Goal: Task Accomplishment & Management: Complete application form

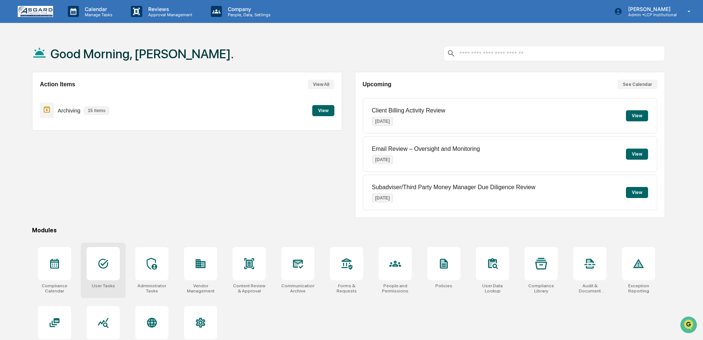
click at [101, 265] on icon at bounding box center [103, 264] width 12 height 12
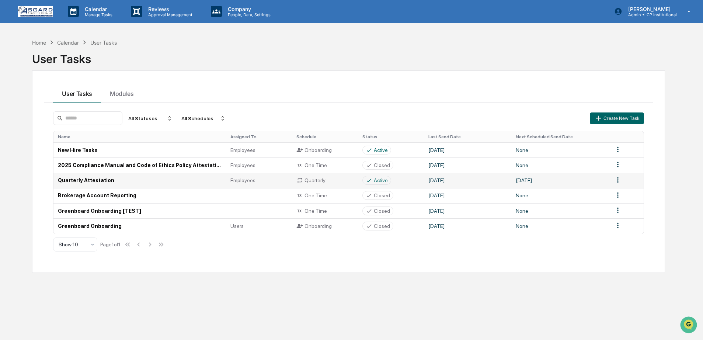
click at [129, 181] on td "Quarterly Attestation" at bounding box center [139, 180] width 172 height 15
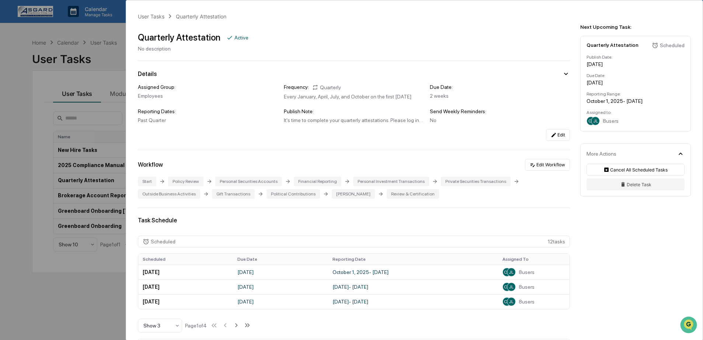
click at [369, 99] on div "Every January, April, July, and October on the first [DATE]" at bounding box center [354, 97] width 140 height 6
click at [556, 134] on div "Assigned Group: Employees Frequency: Quarterly Every January, April, July, and …" at bounding box center [354, 112] width 432 height 57
click at [556, 139] on button "Edit" at bounding box center [558, 135] width 24 height 12
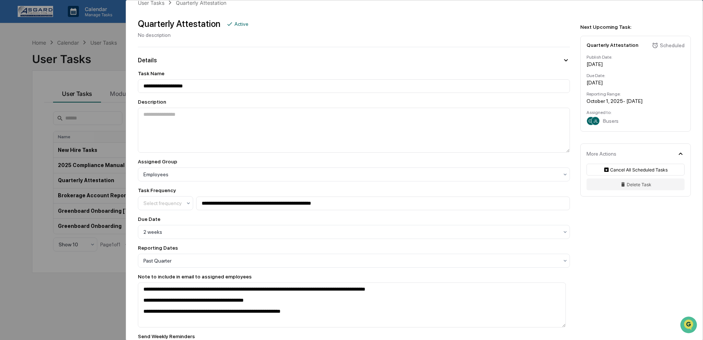
scroll to position [24, 0]
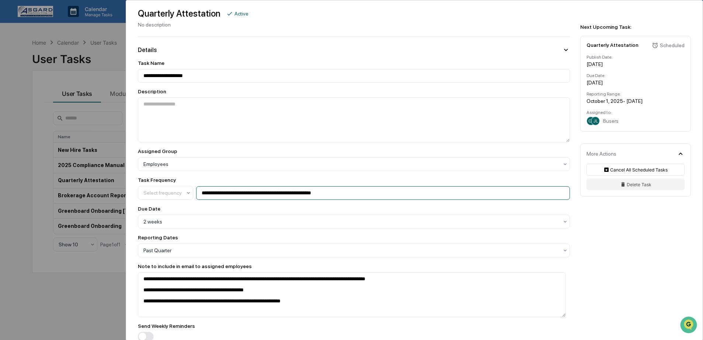
click at [338, 200] on input "**********" at bounding box center [383, 193] width 374 height 14
click at [333, 207] on div "Due Date" at bounding box center [354, 209] width 432 height 6
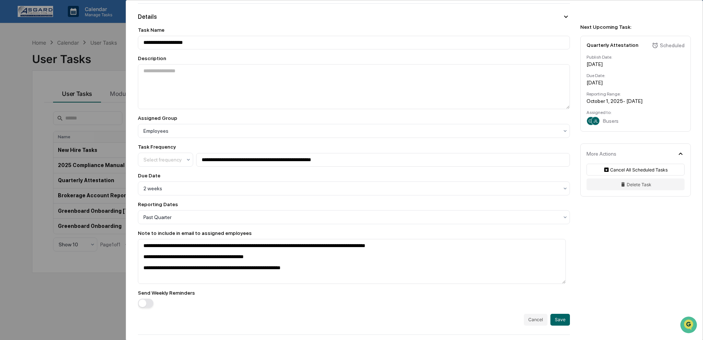
scroll to position [74, 0]
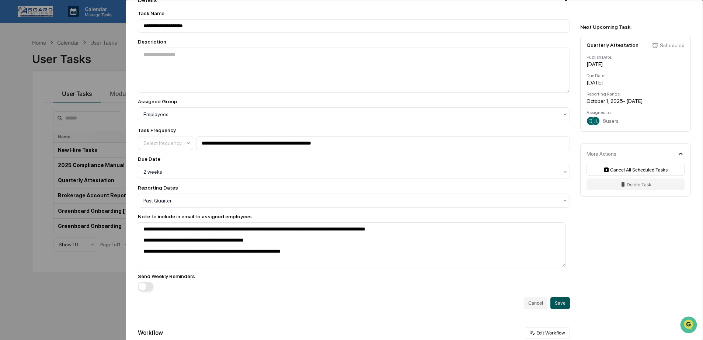
click at [557, 308] on button "Save" at bounding box center [560, 303] width 20 height 12
type textarea "**********"
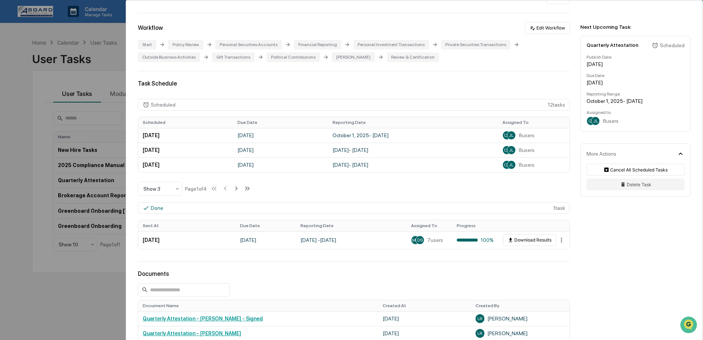
scroll to position [193, 0]
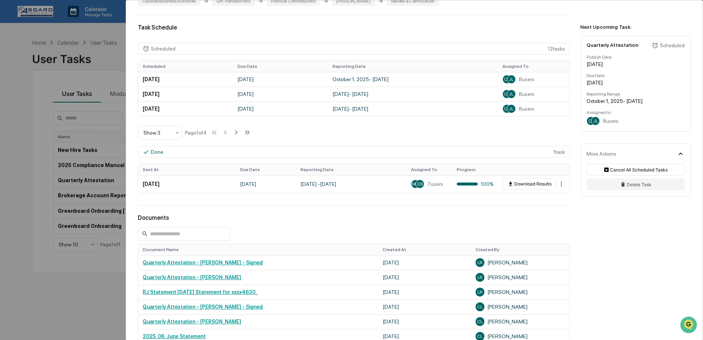
click at [584, 242] on div "User Tasks Quarterly Attestation Quarterly Attestation Active No description De…" at bounding box center [414, 151] width 576 height 686
click at [637, 100] on div "October 1, 2025 - December 31, 2025" at bounding box center [635, 101] width 98 height 6
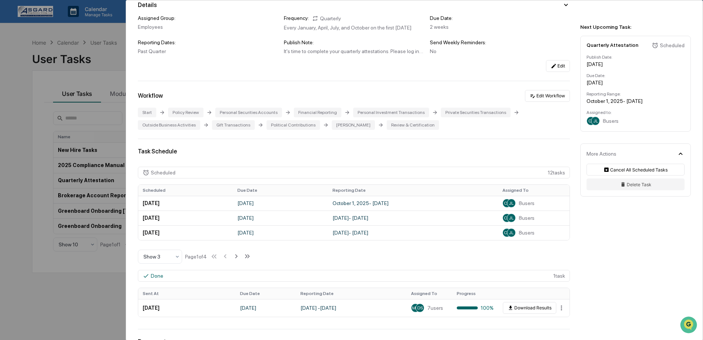
scroll to position [0, 0]
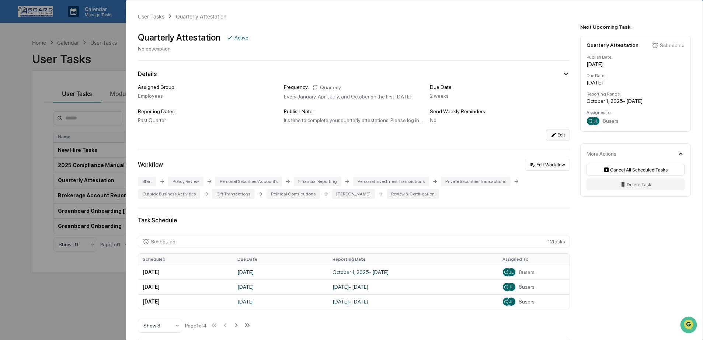
click at [554, 141] on button "Edit" at bounding box center [558, 135] width 24 height 12
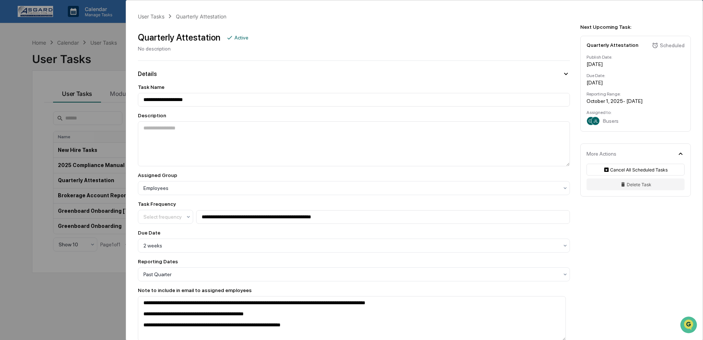
click at [658, 98] on div "Reporting Range: October 1, 2025 - December 31, 2025" at bounding box center [635, 97] width 98 height 13
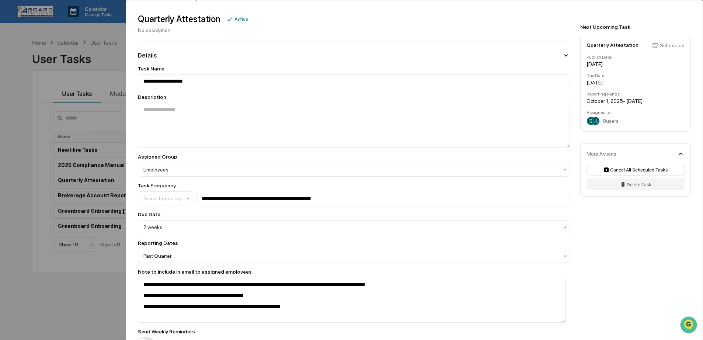
scroll to position [57, 0]
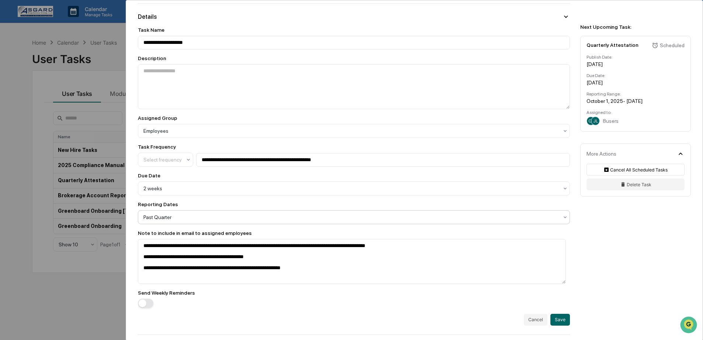
click at [160, 218] on div at bounding box center [350, 216] width 415 height 7
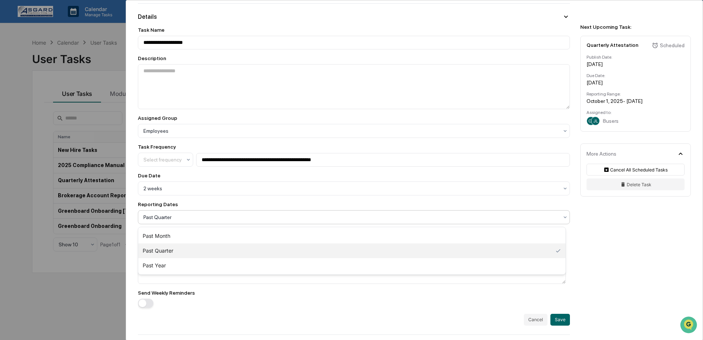
drag, startPoint x: 245, startPoint y: 210, endPoint x: 238, endPoint y: 216, distance: 9.4
click at [245, 210] on div "Reporting Dates Past Month, 1 of 3. 3 results available. Use Up and Down to cho…" at bounding box center [354, 212] width 432 height 23
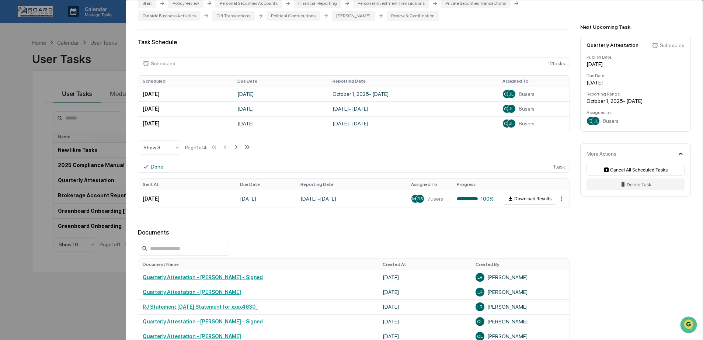
scroll to position [409, 0]
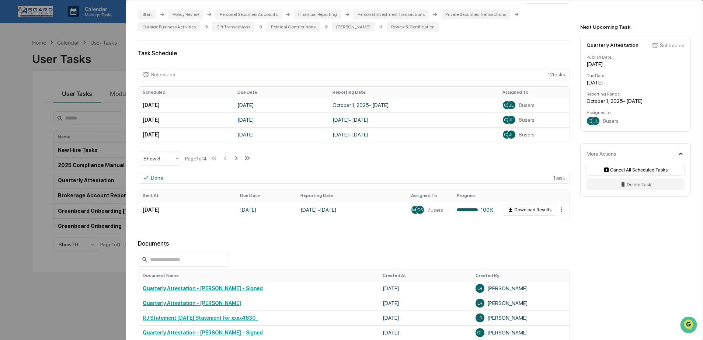
click at [533, 58] on div "Task Schedule Scheduled 12 task s Scheduled Due Date Reporting Date Assigned To…" at bounding box center [354, 136] width 432 height 172
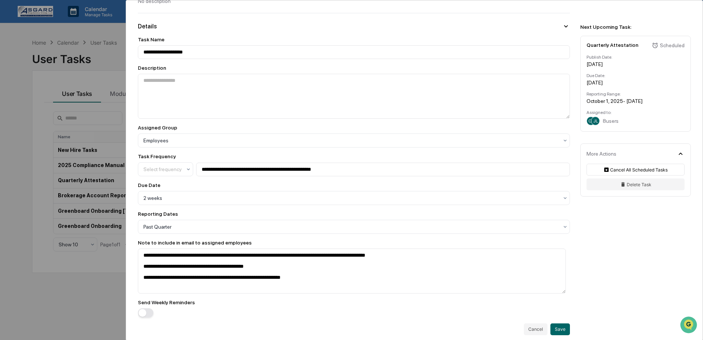
scroll to position [0, 0]
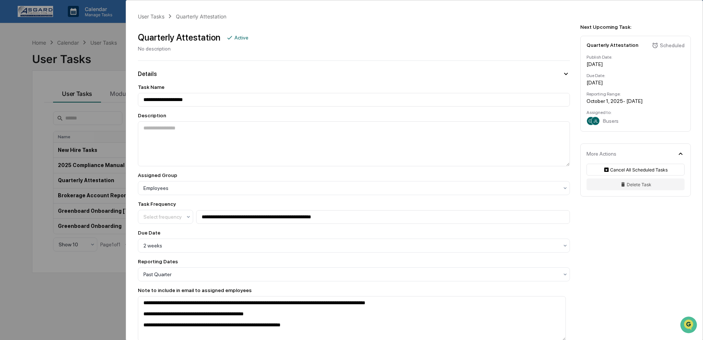
click at [119, 80] on div "**********" at bounding box center [351, 170] width 703 height 340
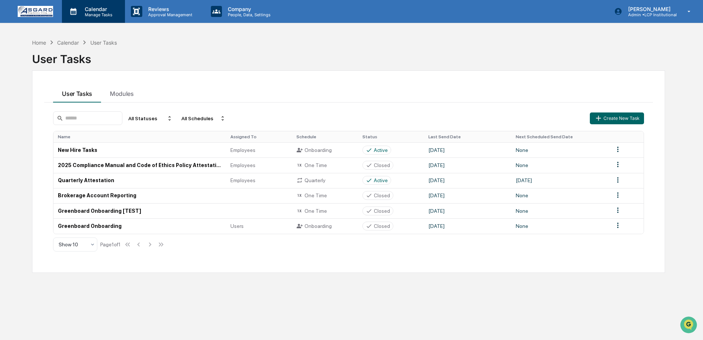
click at [91, 8] on p "Calendar" at bounding box center [97, 9] width 37 height 6
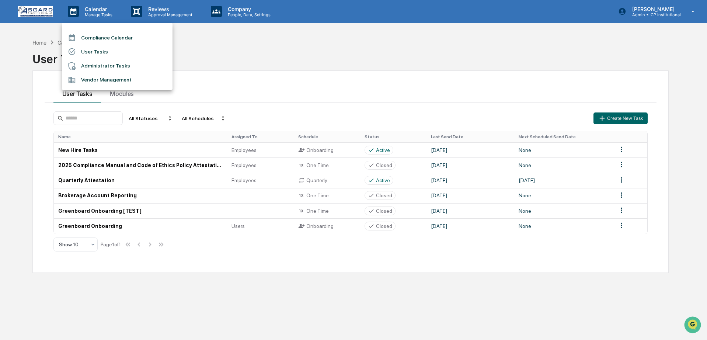
click at [90, 36] on li "Compliance Calendar" at bounding box center [117, 38] width 111 height 14
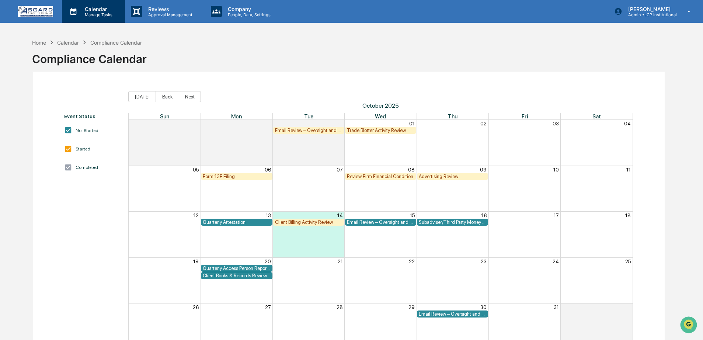
click at [99, 10] on p "Calendar" at bounding box center [97, 9] width 37 height 6
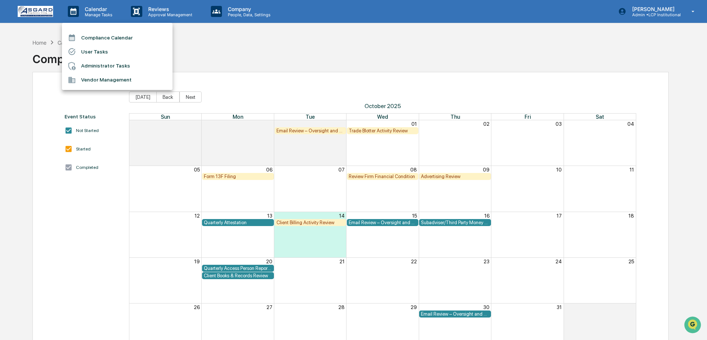
click at [95, 68] on li "Administrator Tasks" at bounding box center [117, 66] width 111 height 14
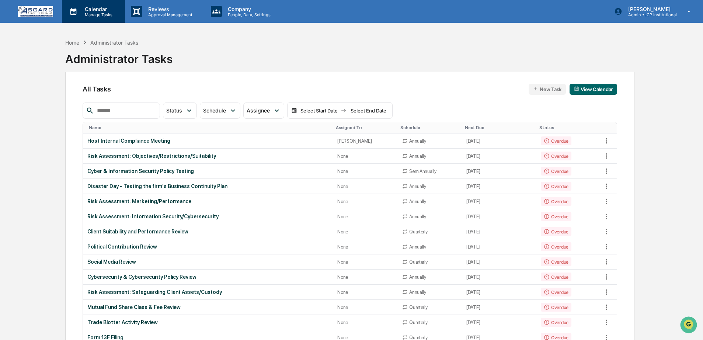
click at [100, 13] on p "Manage Tasks" at bounding box center [97, 14] width 37 height 5
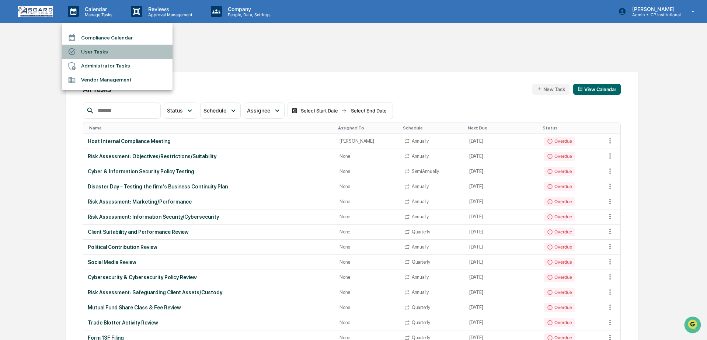
click at [85, 50] on li "User Tasks" at bounding box center [117, 52] width 111 height 14
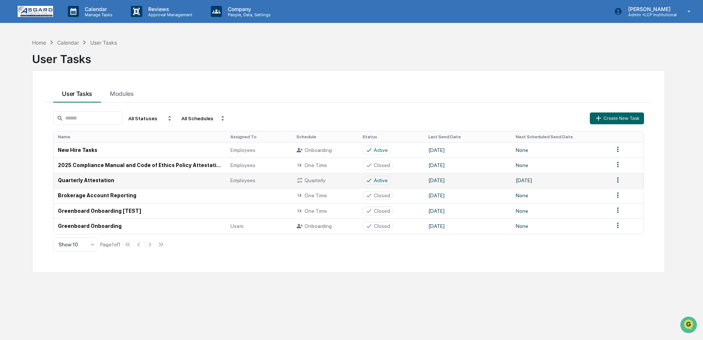
click at [139, 184] on td "Quarterly Attestation" at bounding box center [139, 180] width 172 height 15
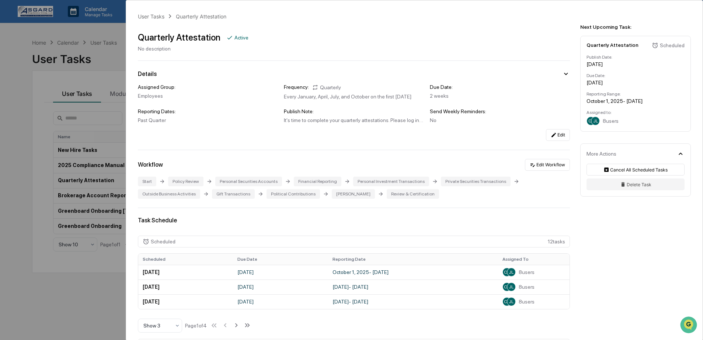
click at [666, 108] on div "Quarterly Attestation Scheduled Publish Date: January 5, 2026 Due Date: January…" at bounding box center [635, 84] width 111 height 96
click at [653, 50] on div "Quarterly Attestation Scheduled Publish Date: January 5, 2026 Due Date: January…" at bounding box center [635, 84] width 111 height 96
drag, startPoint x: 585, startPoint y: 66, endPoint x: 616, endPoint y: 66, distance: 30.9
click at [612, 67] on div "Quarterly Attestation Scheduled Publish Date: January 5, 2026 Due Date: January…" at bounding box center [635, 84] width 111 height 96
click at [616, 66] on div "[DATE]" at bounding box center [635, 64] width 98 height 6
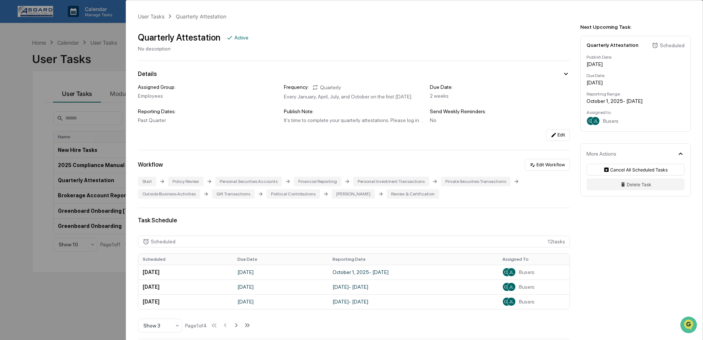
click at [327, 141] on div "Edit" at bounding box center [354, 135] width 432 height 12
click at [548, 141] on button "Edit" at bounding box center [558, 135] width 24 height 12
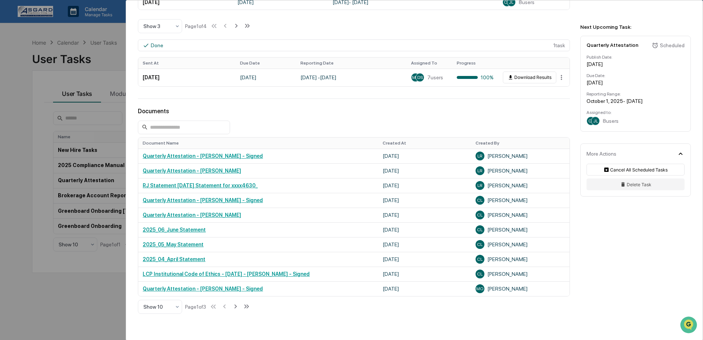
scroll to position [449, 0]
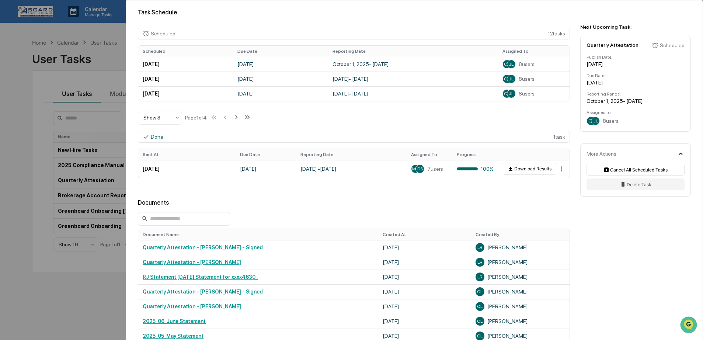
click at [632, 113] on div "Assigned to:" at bounding box center [635, 112] width 98 height 5
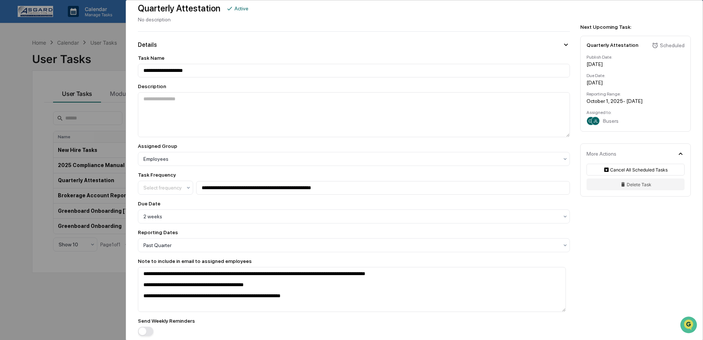
scroll to position [0, 0]
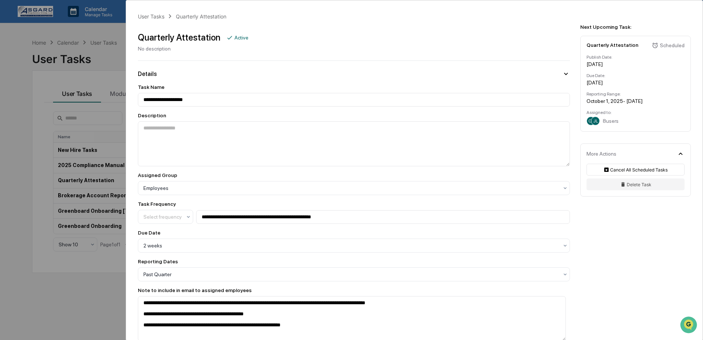
click at [99, 39] on div "**********" at bounding box center [351, 170] width 703 height 340
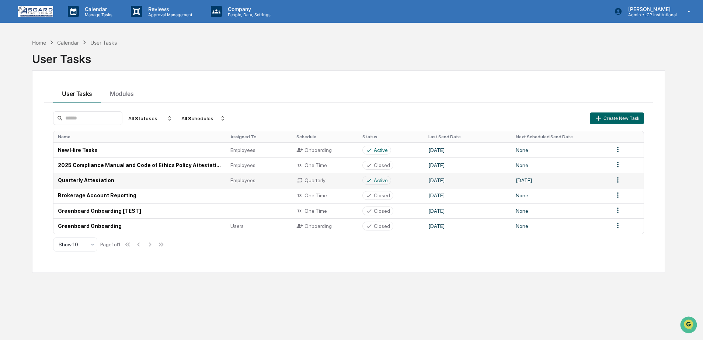
click at [618, 180] on html "Calendar Manage Tasks Reviews Approval Management Company People, Data, Setting…" at bounding box center [351, 170] width 703 height 340
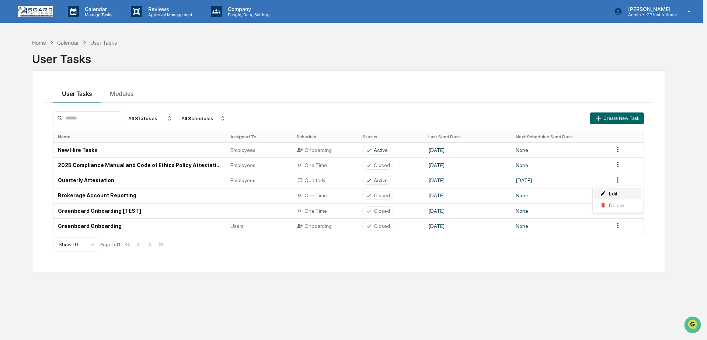
click at [617, 192] on div "Edit" at bounding box center [617, 194] width 47 height 12
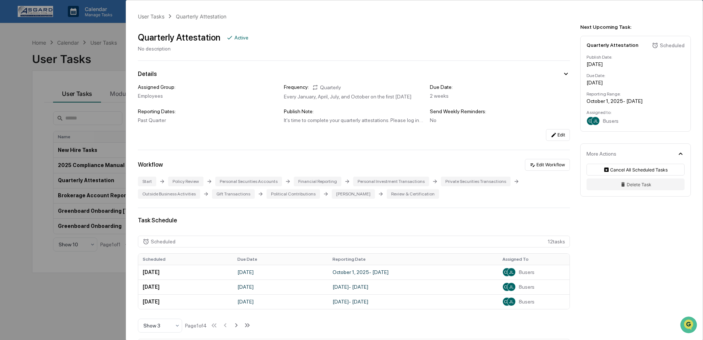
click at [626, 118] on div "CL JL 8 users" at bounding box center [635, 120] width 98 height 9
click at [680, 154] on icon at bounding box center [680, 154] width 8 height 8
click at [545, 168] on button "Edit Workflow" at bounding box center [547, 165] width 45 height 12
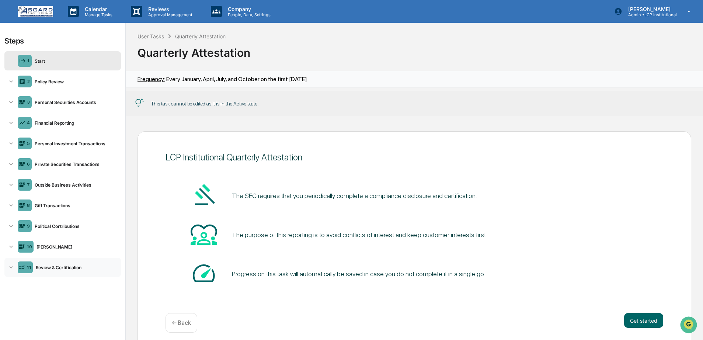
click at [64, 265] on div "Review & Certification" at bounding box center [75, 268] width 85 height 6
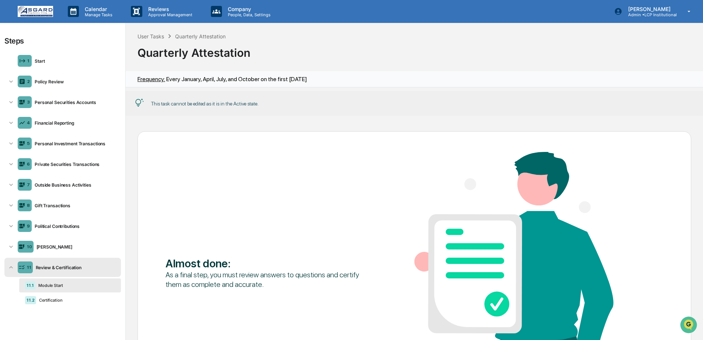
scroll to position [109, 0]
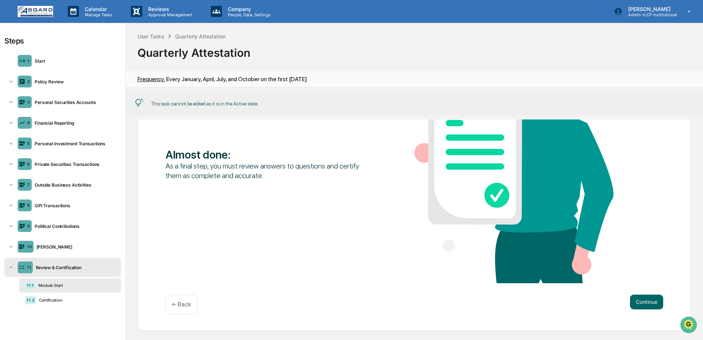
click at [162, 80] on span "Frequency:" at bounding box center [151, 79] width 28 height 7
click at [253, 83] on div "Frequency: Every January, April, July, and October on the first Monday" at bounding box center [414, 79] width 577 height 16
drag, startPoint x: 322, startPoint y: 83, endPoint x: 290, endPoint y: 89, distance: 32.6
click at [323, 83] on div "Frequency: Every January, April, July, and October on the first Monday" at bounding box center [414, 79] width 577 height 16
click at [192, 102] on div "This task cannot be edited as it is in the Active state." at bounding box center [204, 104] width 107 height 6
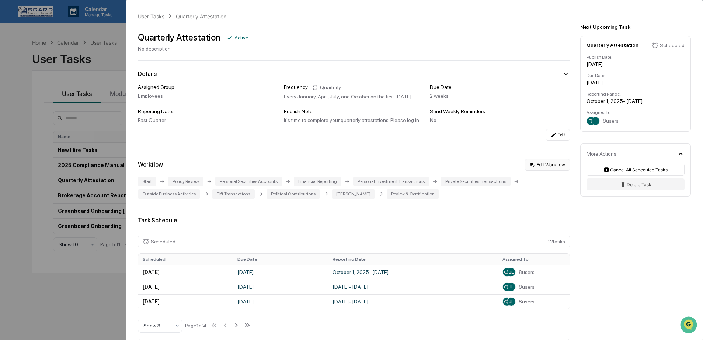
click at [555, 170] on button "Edit Workflow" at bounding box center [547, 165] width 45 height 12
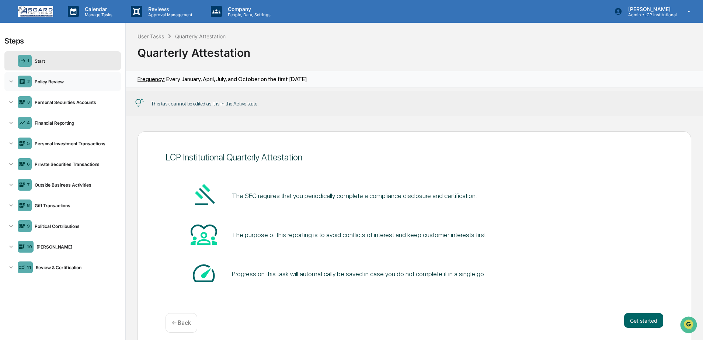
click at [84, 83] on div "Policy Review" at bounding box center [75, 82] width 86 height 6
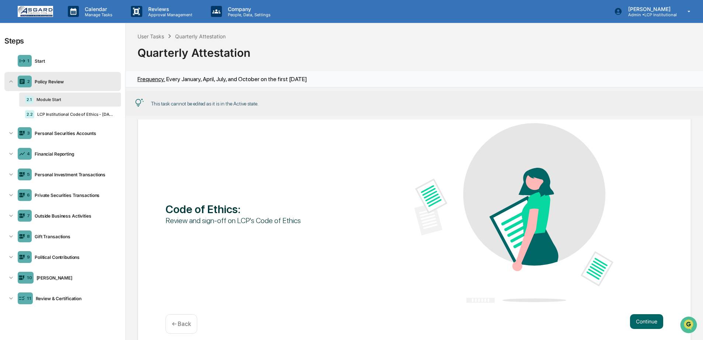
scroll to position [49, 0]
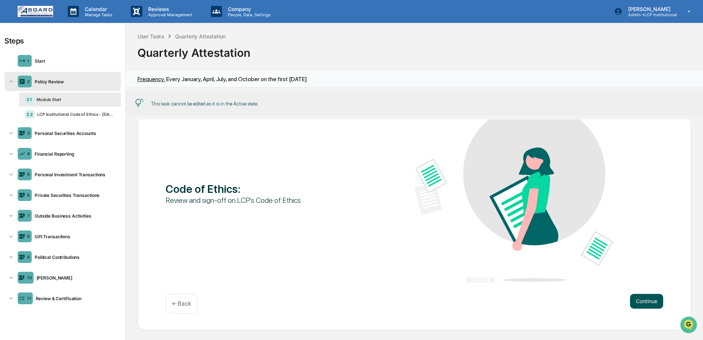
click at [640, 301] on button "Continue" at bounding box center [646, 301] width 33 height 15
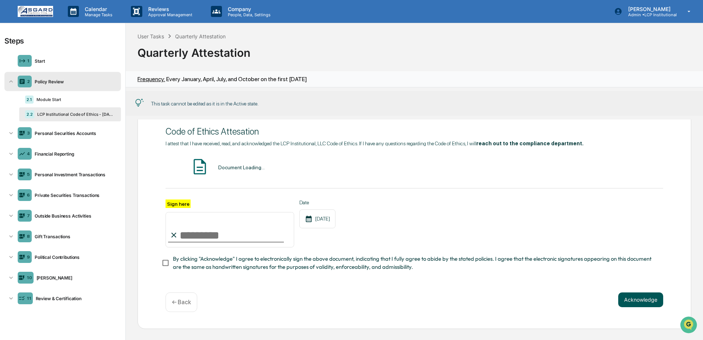
scroll to position [25, 0]
click at [610, 171] on button "VIEW" at bounding box center [614, 168] width 48 height 13
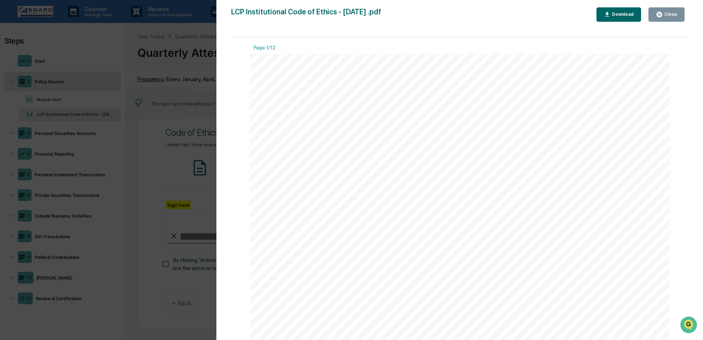
click at [165, 97] on div "Version History 04/15/2025, 03:47 PM Jon Hurd LCP Institutional Code of Ethics …" at bounding box center [351, 170] width 703 height 340
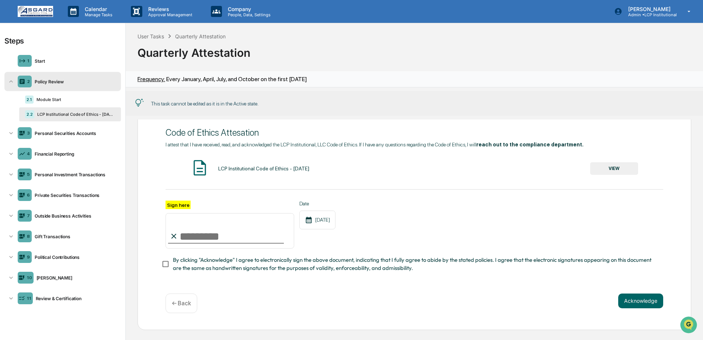
click at [282, 174] on div "LCP Institutional Code of Ethics - June 2024 VIEW" at bounding box center [413, 168] width 497 height 20
click at [280, 166] on div "LCP Institutional Code of Ethics - [DATE]" at bounding box center [263, 168] width 91 height 6
drag, startPoint x: 160, startPoint y: 107, endPoint x: 264, endPoint y: 107, distance: 103.9
click at [263, 107] on div "This task cannot be edited as it is in the Active state." at bounding box center [414, 103] width 577 height 25
drag, startPoint x: 292, startPoint y: 106, endPoint x: 203, endPoint y: 97, distance: 89.7
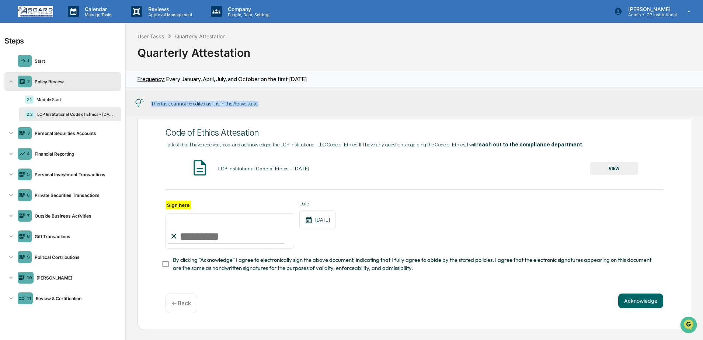
click at [200, 97] on div "This task cannot be edited as it is in the Active state." at bounding box center [414, 103] width 577 height 25
click at [237, 97] on div "This task cannot be edited as it is in the Active state." at bounding box center [414, 103] width 577 height 25
click at [448, 173] on div "LCP Institutional Code of Ethics - June 2024 VIEW" at bounding box center [413, 168] width 497 height 20
click at [602, 169] on button "VIEW" at bounding box center [614, 168] width 48 height 13
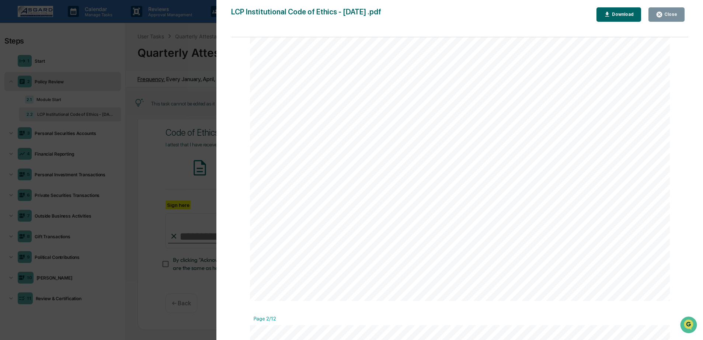
scroll to position [302, 0]
click at [217, 76] on div "Version History 04/15/2025, 03:47 PM Jon Hurd LCP Institutional Code of Ethics …" at bounding box center [459, 177] width 486 height 354
click at [159, 74] on div "Version History 04/15/2025, 03:47 PM Jon Hurd LCP Institutional Code of Ethics …" at bounding box center [351, 170] width 703 height 340
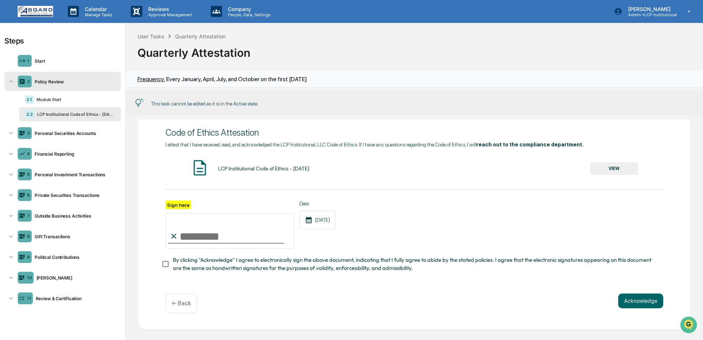
scroll to position [0, 0]
click at [602, 154] on div "I attest that I have received, read, and acknowledged the LCP Institutional, LL…" at bounding box center [413, 206] width 497 height 130
click at [24, 17] on link at bounding box center [40, 11] width 44 height 23
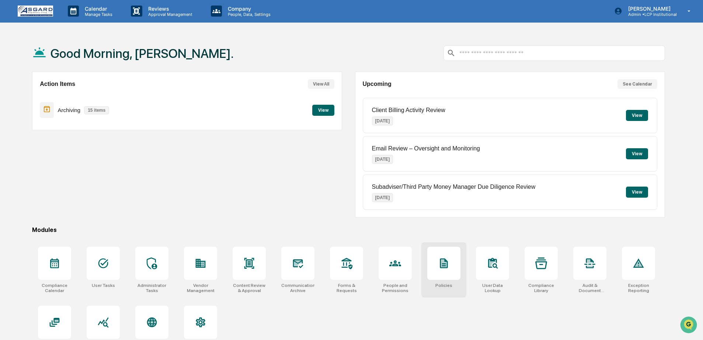
click at [426, 292] on div "Policies" at bounding box center [443, 269] width 45 height 55
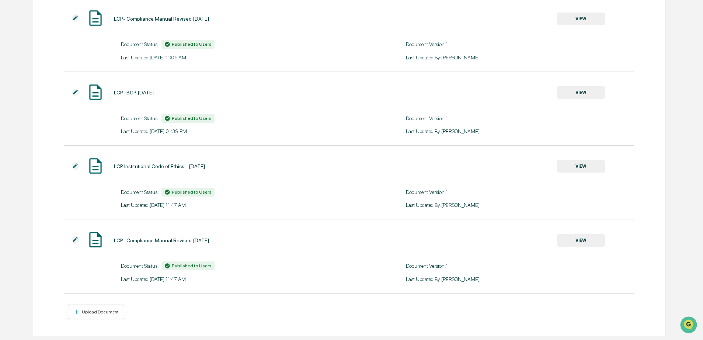
scroll to position [168, 0]
click at [577, 242] on button "VIEW" at bounding box center [581, 240] width 48 height 13
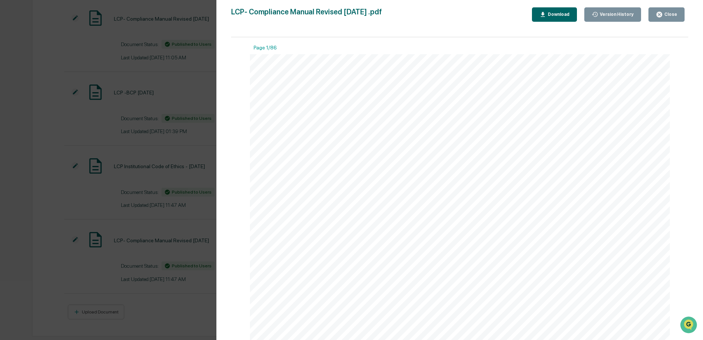
scroll to position [402, 0]
click at [144, 96] on div "Version History 04/15/2025, 03:47 PM Jon Hurd LCP- Compliance Manual Revised Ju…" at bounding box center [351, 170] width 703 height 340
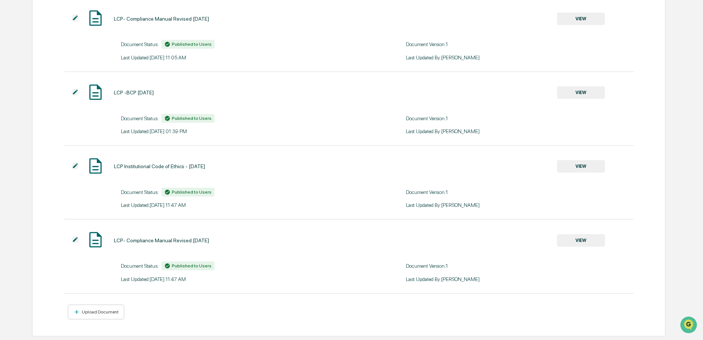
click at [73, 240] on img at bounding box center [74, 239] width 7 height 7
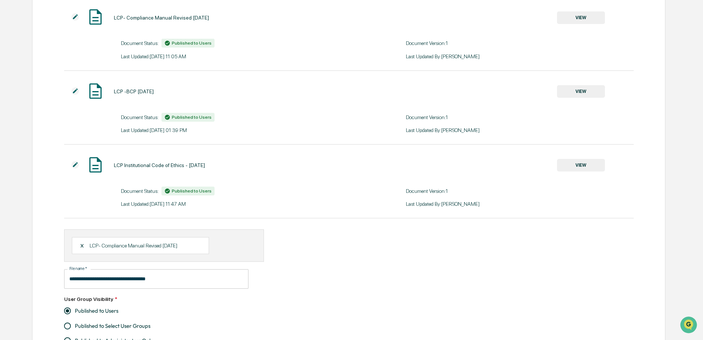
scroll to position [281, 0]
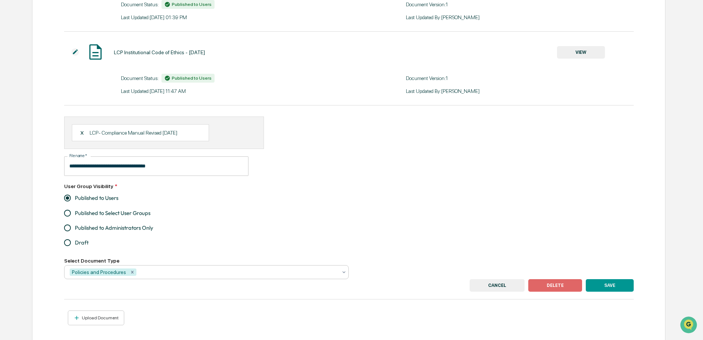
click at [344, 277] on div at bounding box center [344, 272] width 6 height 12
click at [403, 224] on div "**********" at bounding box center [348, 197] width 569 height 162
click at [483, 289] on button "CANCEL" at bounding box center [496, 285] width 55 height 13
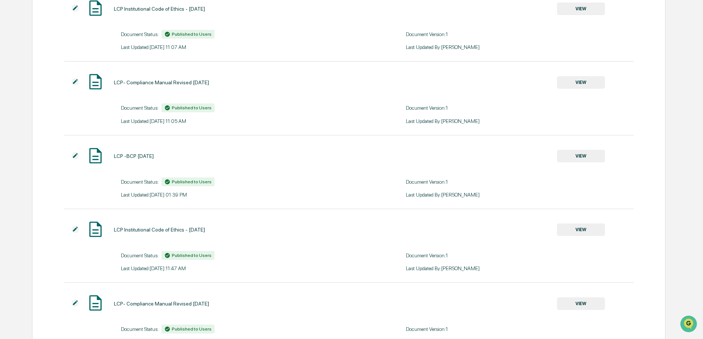
scroll to position [0, 0]
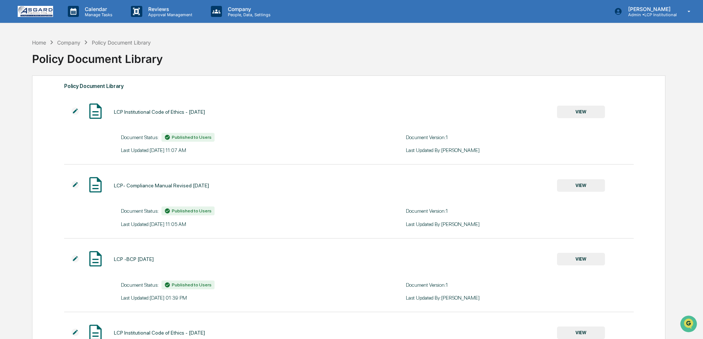
click at [45, 13] on img at bounding box center [35, 11] width 35 height 11
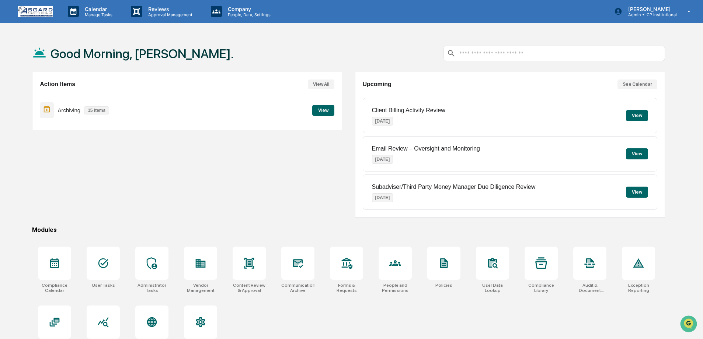
scroll to position [14, 0]
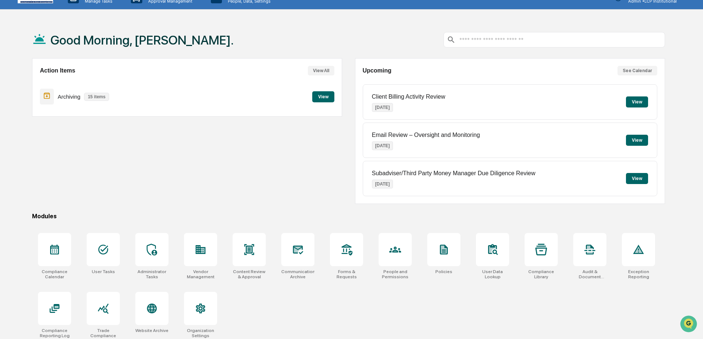
drag, startPoint x: 115, startPoint y: 111, endPoint x: 266, endPoint y: 117, distance: 151.2
click at [117, 111] on div "Action Items View All Archiving 15 items View" at bounding box center [187, 87] width 310 height 59
click at [326, 83] on div "Action Items View All Archiving 15 items View" at bounding box center [187, 87] width 310 height 59
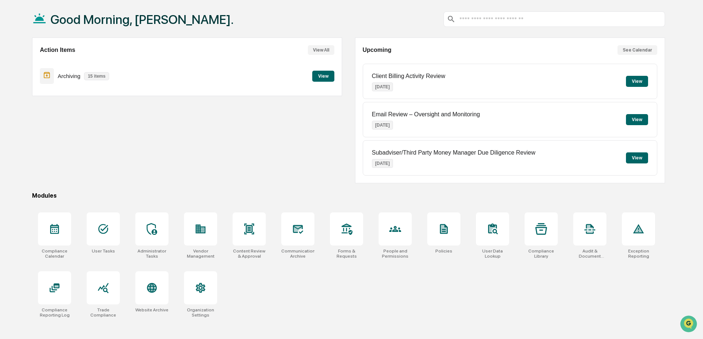
scroll to position [35, 0]
click at [161, 231] on div at bounding box center [151, 228] width 33 height 33
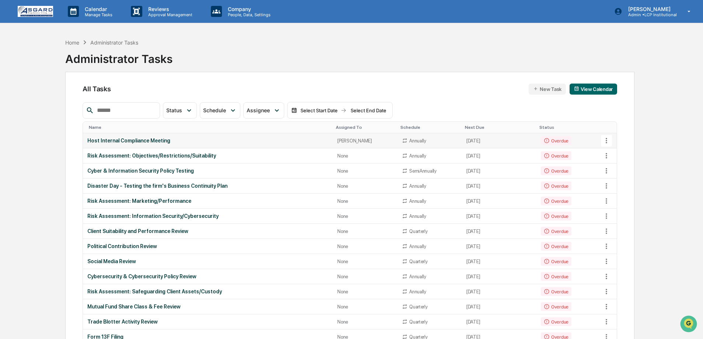
click at [195, 141] on div "Host Internal Compliance Meeting" at bounding box center [207, 141] width 241 height 6
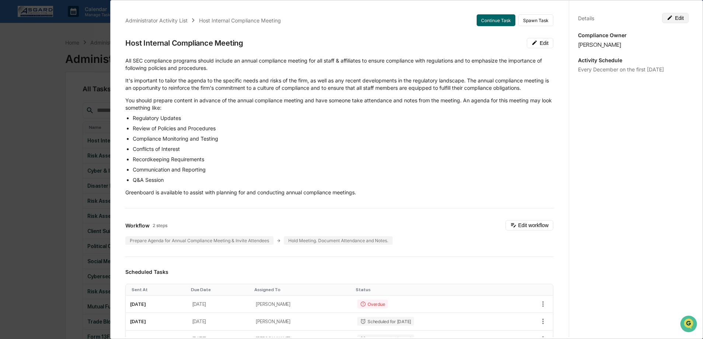
click at [680, 19] on button "Edit" at bounding box center [675, 18] width 27 height 10
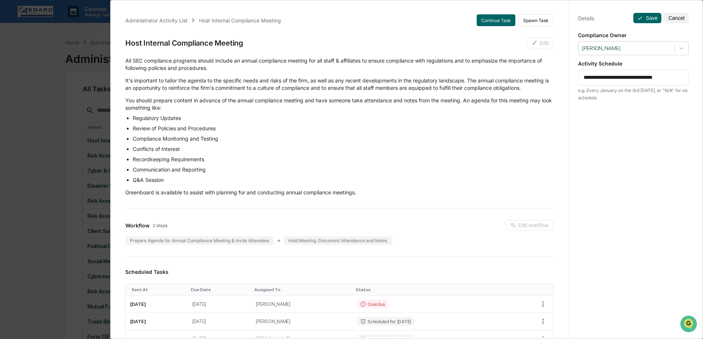
click at [612, 75] on textarea "**********" at bounding box center [632, 78] width 99 height 8
click at [631, 128] on div "**********" at bounding box center [632, 176] width 129 height 357
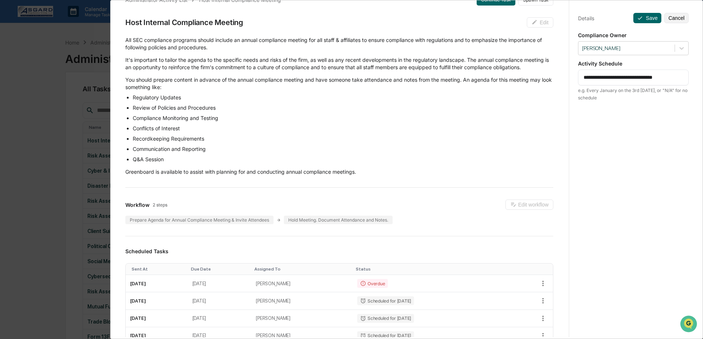
scroll to position [63, 0]
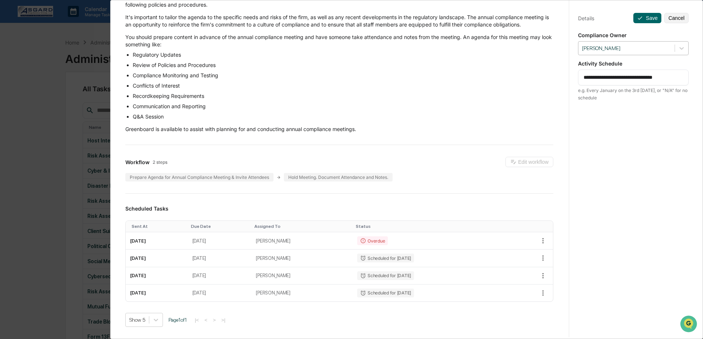
click at [603, 50] on div at bounding box center [626, 48] width 89 height 7
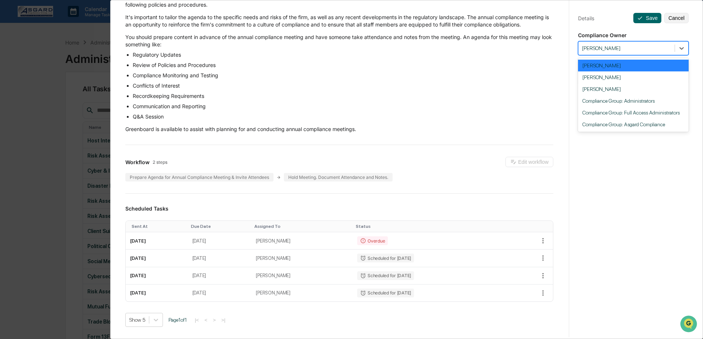
click at [605, 66] on div "Jon Hurd" at bounding box center [633, 66] width 111 height 12
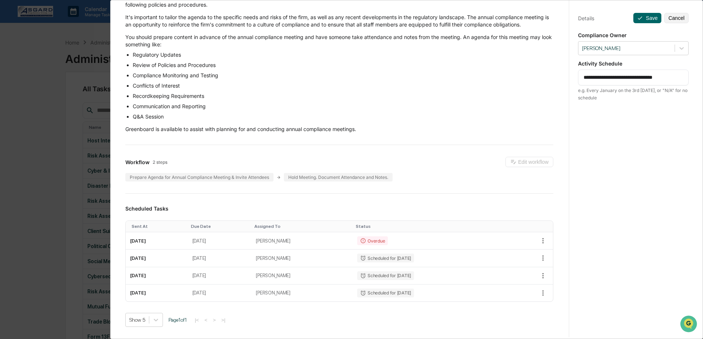
click at [606, 76] on textarea "**********" at bounding box center [632, 78] width 99 height 8
drag, startPoint x: 619, startPoint y: 77, endPoint x: 596, endPoint y: 78, distance: 22.9
click at [596, 78] on textarea "**********" at bounding box center [632, 78] width 99 height 8
click at [512, 177] on div "Workflow 2 steps Edit workflow Prepare Agenda for Annual Compliance Meeting & I…" at bounding box center [339, 169] width 428 height 25
drag, startPoint x: 648, startPoint y: 77, endPoint x: 687, endPoint y: 78, distance: 39.1
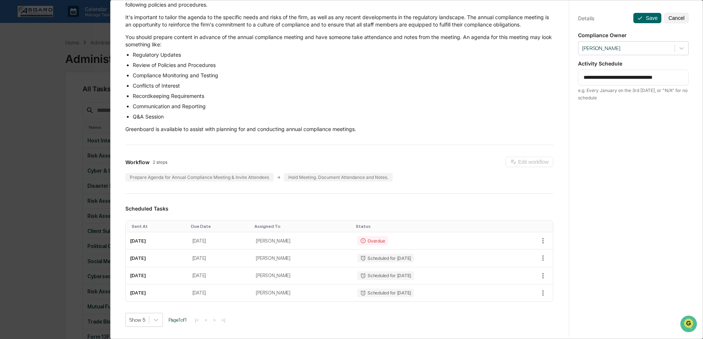
click at [687, 78] on div "**********" at bounding box center [632, 176] width 129 height 357
type textarea "**********"
click at [685, 111] on div "**********" at bounding box center [632, 176] width 129 height 357
click at [643, 17] on button "Save" at bounding box center [647, 18] width 28 height 10
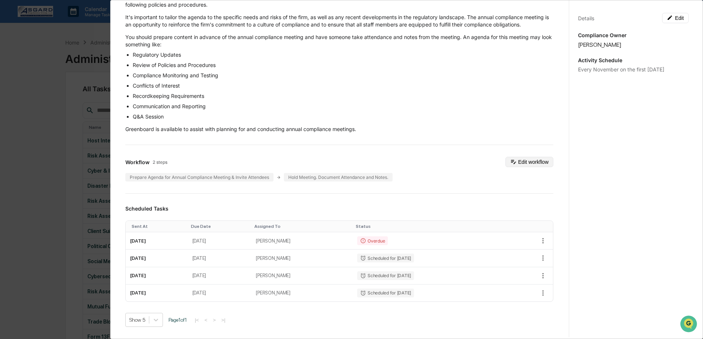
click at [522, 167] on button "Edit workflow" at bounding box center [529, 162] width 48 height 10
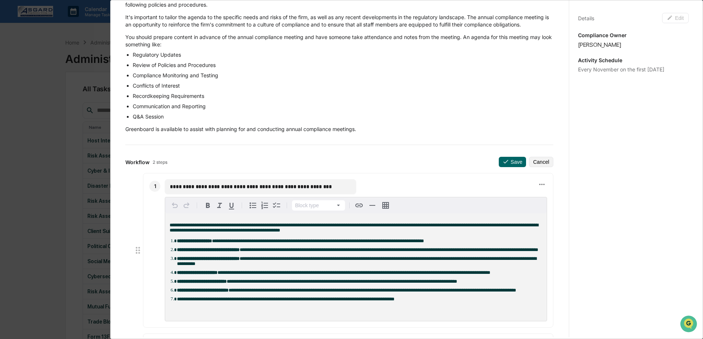
scroll to position [192, 0]
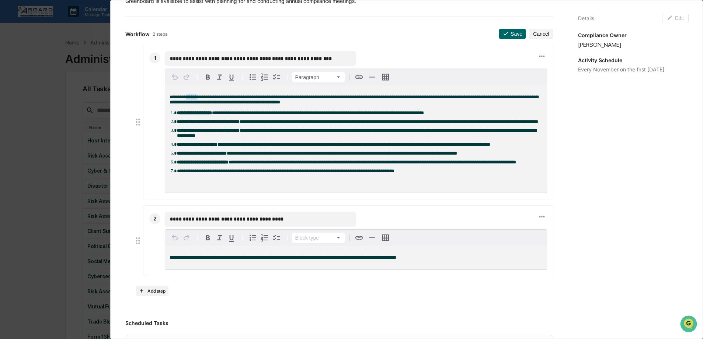
drag, startPoint x: 191, startPoint y: 105, endPoint x: 204, endPoint y: 105, distance: 13.3
click at [204, 105] on span "**********" at bounding box center [353, 100] width 368 height 10
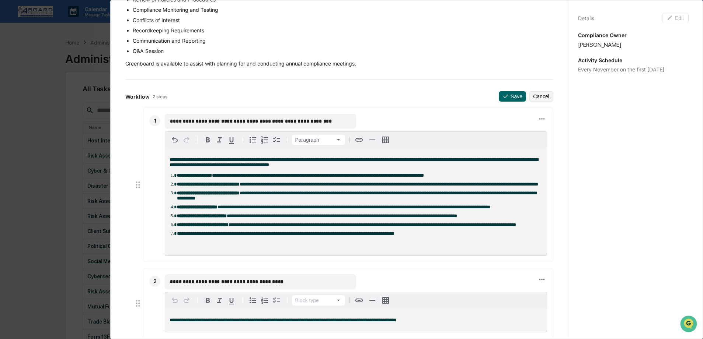
scroll to position [0, 0]
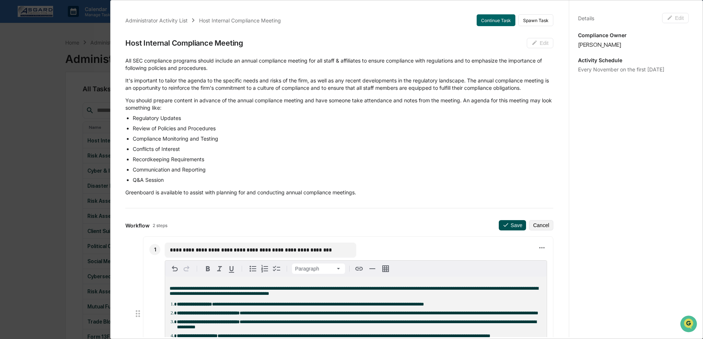
click at [504, 231] on button "Save" at bounding box center [511, 225] width 27 height 10
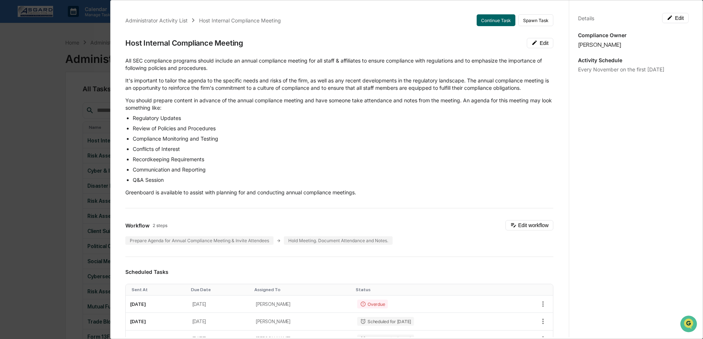
click at [26, 124] on div "Administrator Activity List Host Internal Compliance Meeting Continue Task Spaw…" at bounding box center [351, 169] width 703 height 339
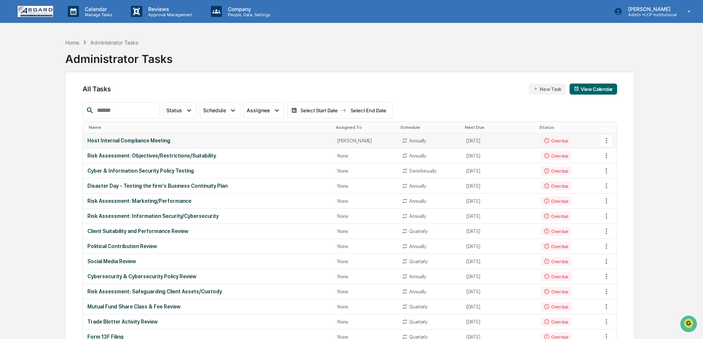
click at [609, 141] on icon at bounding box center [606, 141] width 8 height 8
click at [613, 178] on img at bounding box center [613, 181] width 6 height 6
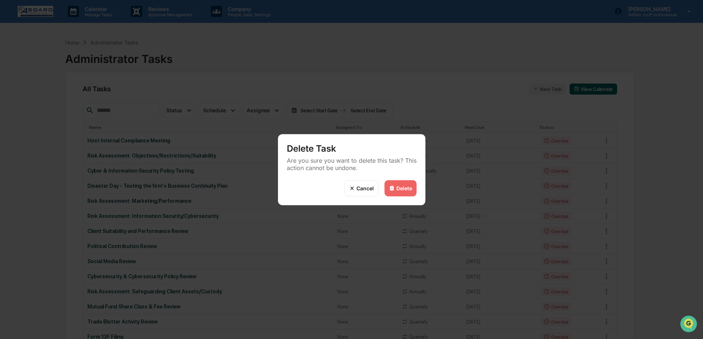
click at [408, 190] on div "Delete" at bounding box center [404, 188] width 16 height 6
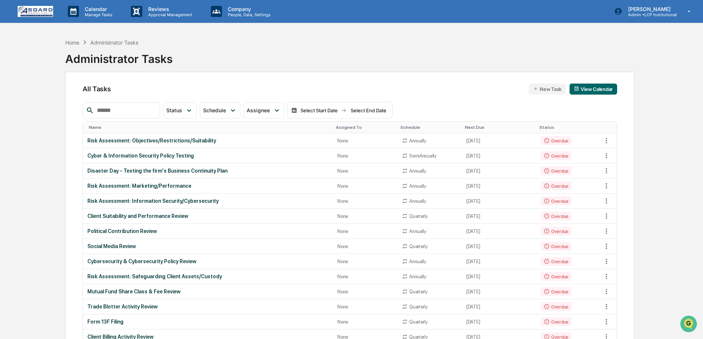
click at [32, 7] on img at bounding box center [35, 11] width 35 height 11
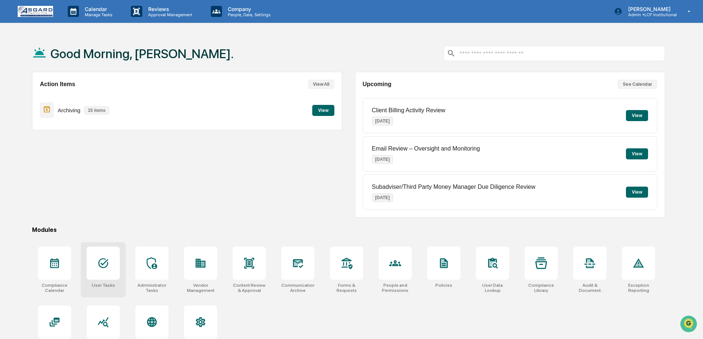
click at [108, 265] on icon at bounding box center [103, 264] width 12 height 12
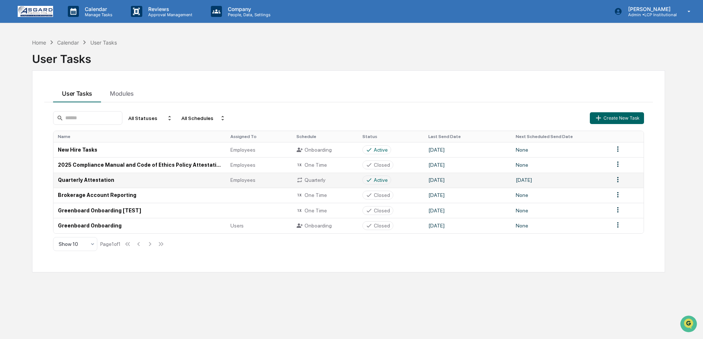
click at [619, 181] on html "Calendar Manage Tasks Reviews Approval Management Company People, Data, Setting…" at bounding box center [351, 169] width 703 height 339
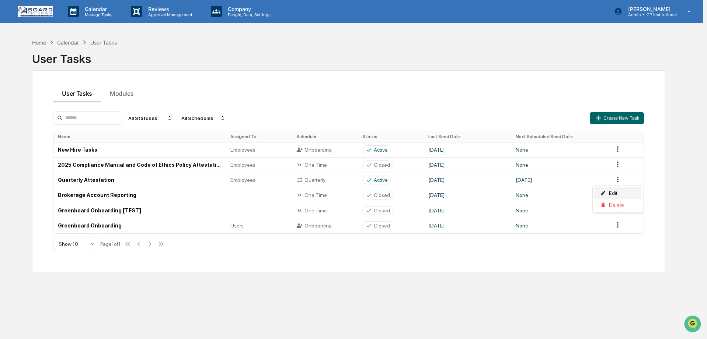
click at [614, 197] on div "Edit" at bounding box center [617, 194] width 47 height 12
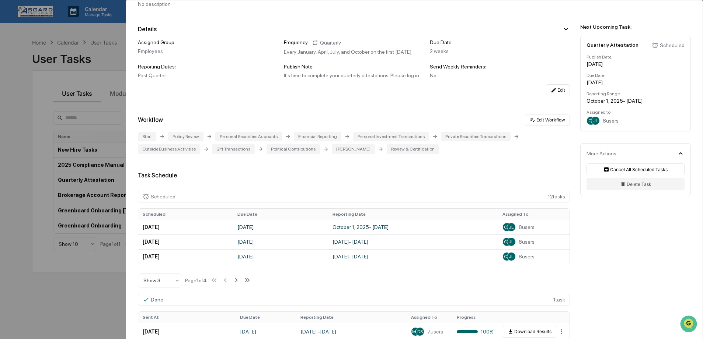
scroll to position [48, 0]
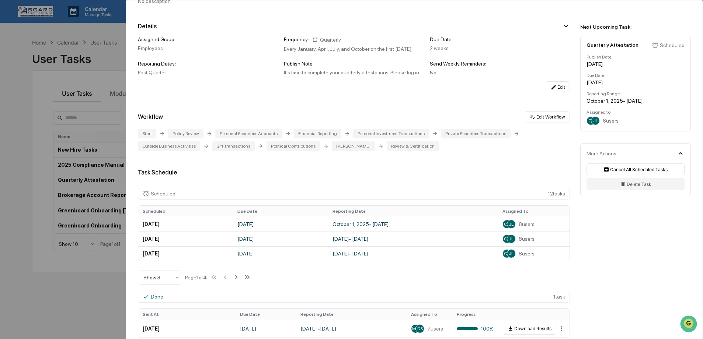
click at [514, 200] on div "Scheduled 12 task s" at bounding box center [354, 194] width 432 height 12
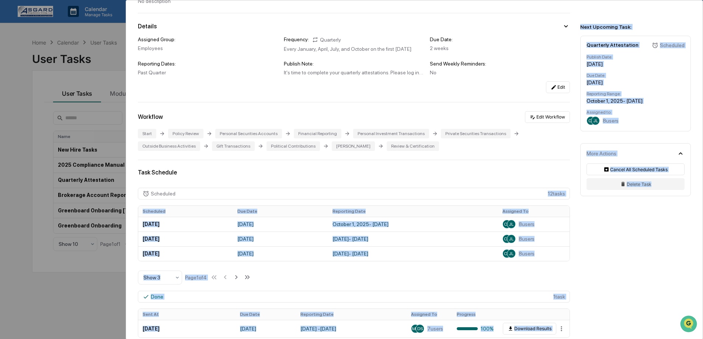
drag, startPoint x: 518, startPoint y: 200, endPoint x: 596, endPoint y: 200, distance: 77.4
click at [596, 200] on div "User Tasks Quarterly Attestation Quarterly Attestation Active No description De…" at bounding box center [414, 169] width 576 height 339
click at [601, 230] on div "User Tasks Quarterly Attestation Quarterly Attestation Active No description De…" at bounding box center [414, 296] width 576 height 686
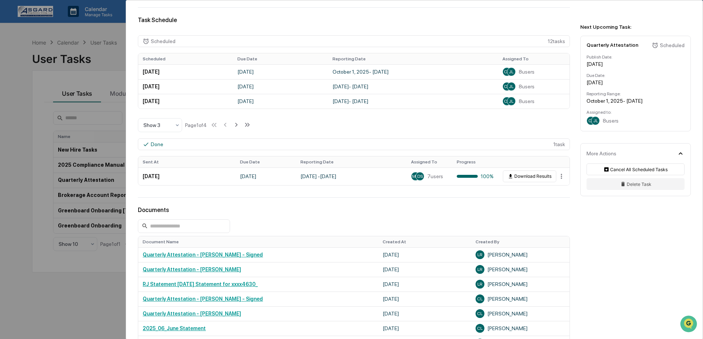
scroll to position [0, 0]
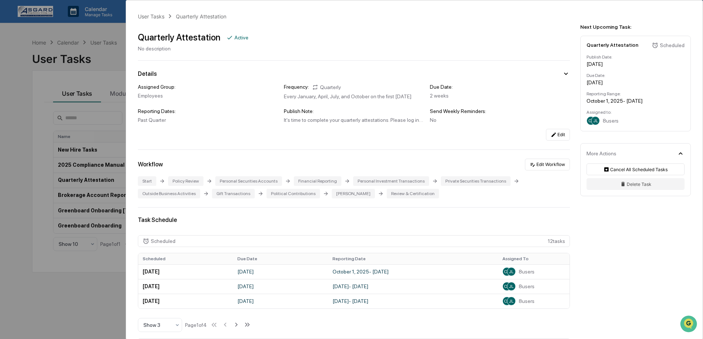
click at [111, 102] on div "User Tasks Quarterly Attestation Quarterly Attestation Active No description De…" at bounding box center [351, 169] width 703 height 339
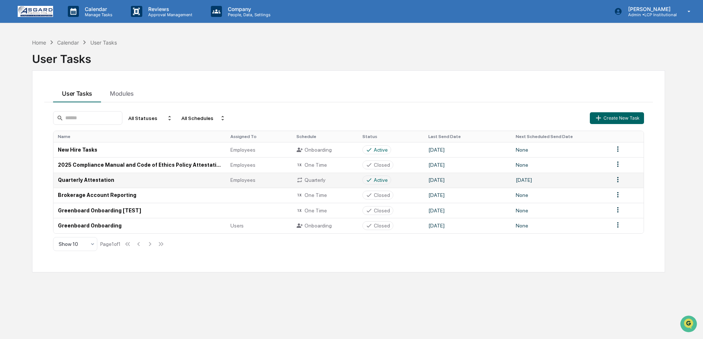
click at [136, 176] on td "Quarterly Attestation" at bounding box center [139, 180] width 172 height 15
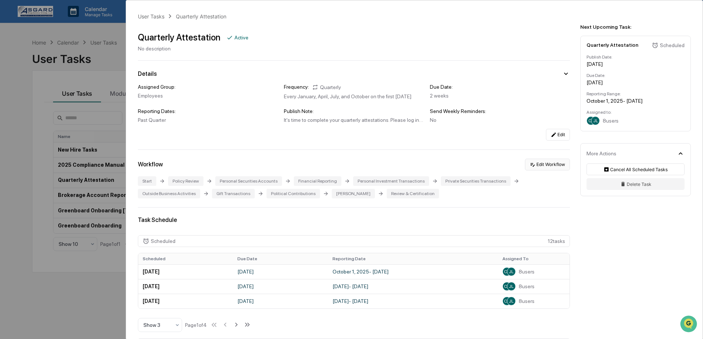
click at [557, 171] on button "Edit Workflow" at bounding box center [547, 165] width 45 height 12
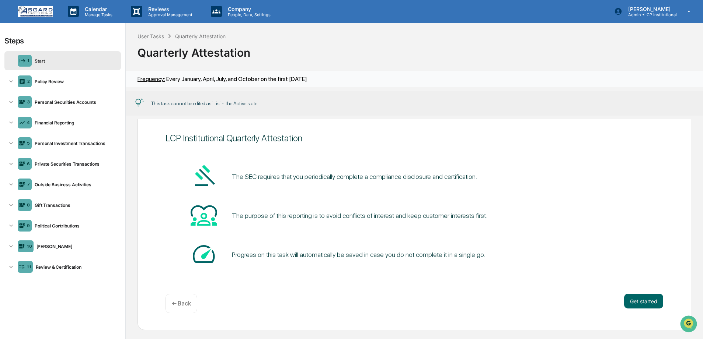
scroll to position [21, 0]
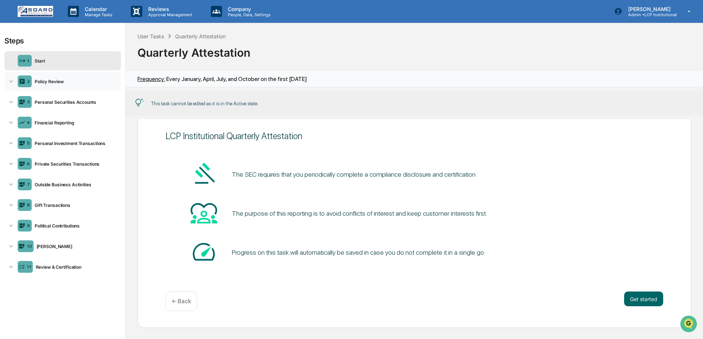
click at [55, 83] on div "Policy Review" at bounding box center [75, 82] width 86 height 6
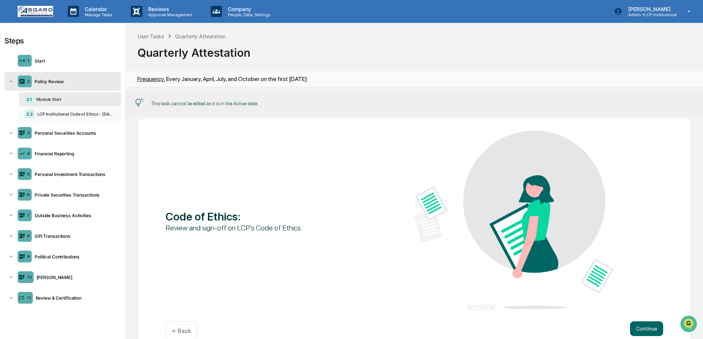
click at [50, 118] on div "2.2 LCP Institutional Code of Ethics - [DATE]" at bounding box center [70, 114] width 102 height 14
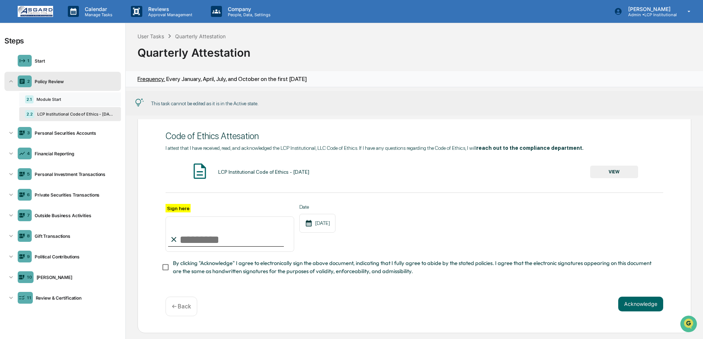
click at [50, 104] on div "2.1 Module Start" at bounding box center [70, 99] width 102 height 14
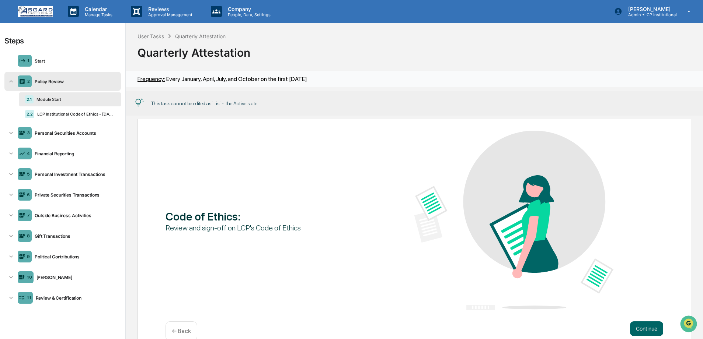
click at [228, 237] on div "Code of Ethics : Review and sign-off on LCP's Code of Ethics" at bounding box center [413, 221] width 497 height 181
click at [228, 230] on div "Review and sign-off on LCP's Code of Ethics" at bounding box center [264, 228] width 199 height 10
drag, startPoint x: 306, startPoint y: 228, endPoint x: 158, endPoint y: 227, distance: 148.8
click at [158, 227] on div "Code of Ethics : Review and sign-off on LCP's Code of Ethics Continue ← Back" at bounding box center [413, 234] width 553 height 248
copy div "Review and sign-off on LCP's Code of Ethics"
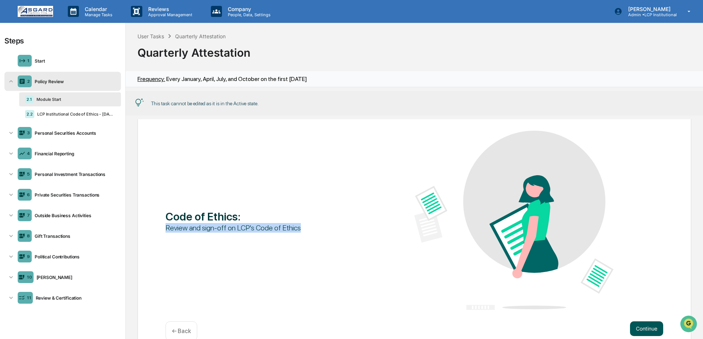
click at [643, 329] on button "Continue" at bounding box center [646, 329] width 33 height 15
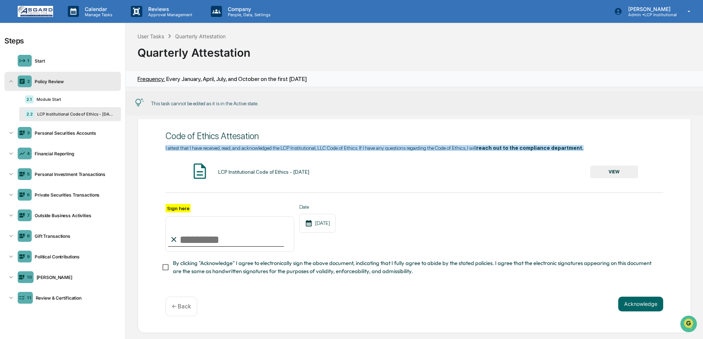
drag, startPoint x: 628, startPoint y: 148, endPoint x: 144, endPoint y: 144, distance: 484.1
click at [144, 144] on div "Code of Ethics Attesation I attest that I have received, read, and acknowledged…" at bounding box center [413, 221] width 553 height 223
copy div "I attest that I have received, read, and acknowledged the LCP Institutional, LL…"
click at [262, 138] on div "Code of Ethics Attesation" at bounding box center [413, 136] width 497 height 11
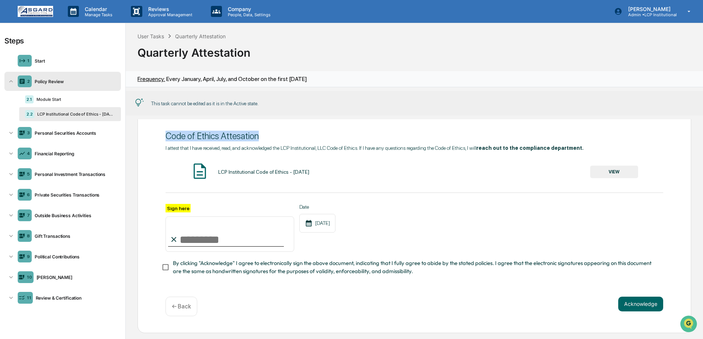
drag, startPoint x: 266, startPoint y: 136, endPoint x: 165, endPoint y: 134, distance: 101.3
click at [165, 134] on div "Code of Ethics Attesation" at bounding box center [413, 136] width 497 height 11
copy div "Code of Ethics Attesation"
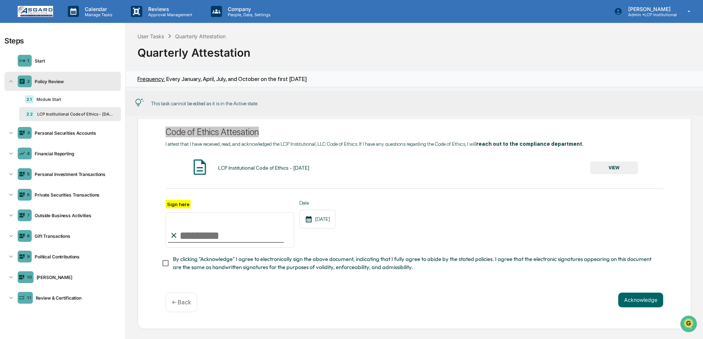
scroll to position [25, 0]
click at [84, 133] on div "Personal Securities Accounts" at bounding box center [75, 133] width 86 height 6
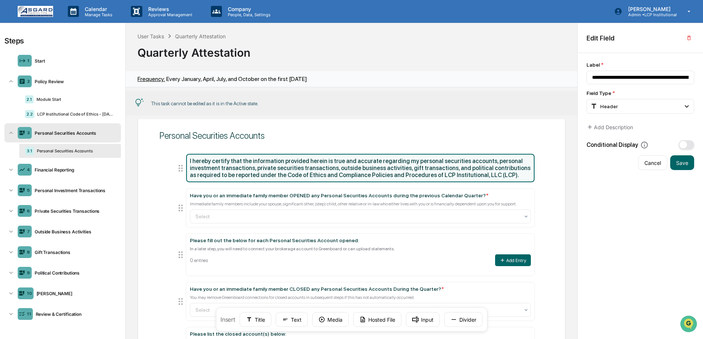
scroll to position [0, 0]
click at [361, 124] on div "Personal Securities Accounts I hereby certify that the information provided her…" at bounding box center [351, 277] width 428 height 329
click at [409, 166] on div "I hereby certify that the information provided herein is true and accurate rega…" at bounding box center [360, 167] width 341 height 21
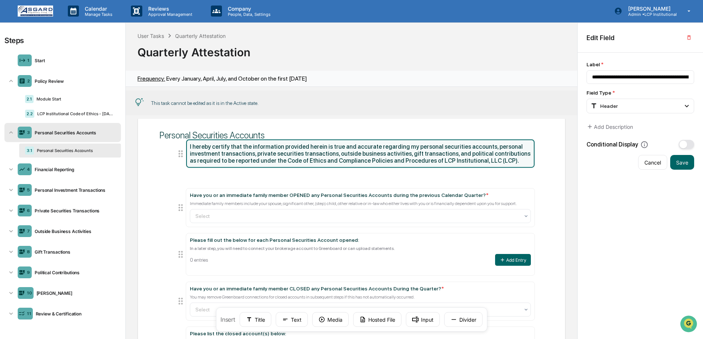
drag, startPoint x: 259, startPoint y: 181, endPoint x: 196, endPoint y: 164, distance: 64.8
click at [196, 164] on div "I hereby certify that the information provided herein is true and accurate rega…" at bounding box center [360, 153] width 341 height 21
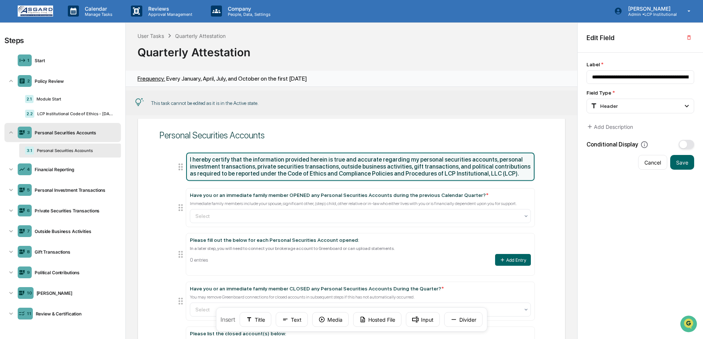
click at [197, 162] on div "I hereby certify that the information provided herein is true and accurate rega…" at bounding box center [360, 167] width 341 height 21
click at [187, 158] on div "I hereby certify that the information provided herein is true and accurate rega…" at bounding box center [360, 168] width 348 height 28
click at [216, 161] on div "I hereby certify that the information provided herein is true and accurate rega…" at bounding box center [360, 167] width 341 height 21
drag, startPoint x: 253, startPoint y: 181, endPoint x: 239, endPoint y: 179, distance: 14.5
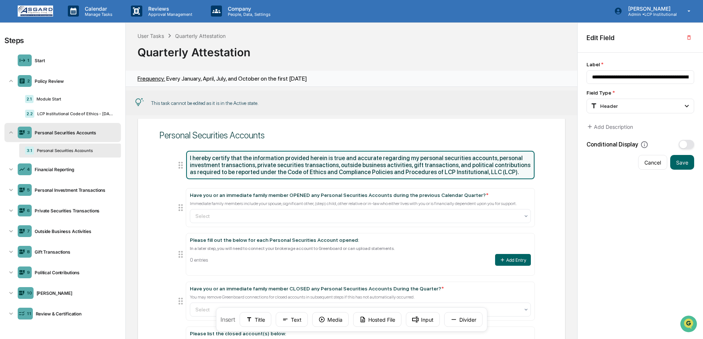
click at [239, 176] on div "I hereby certify that the information provided herein is true and accurate rega…" at bounding box center [360, 165] width 341 height 21
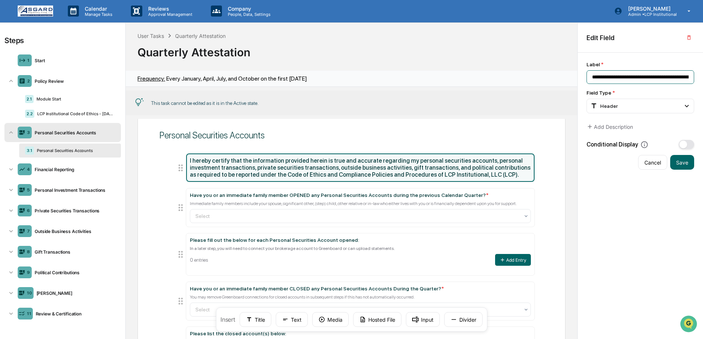
click at [606, 77] on input "**********" at bounding box center [640, 77] width 108 height 14
drag, startPoint x: 592, startPoint y: 77, endPoint x: 708, endPoint y: 77, distance: 116.0
click at [702, 77] on html "Calendar Manage Tasks Reviews Approval Management Company People, Data, Setting…" at bounding box center [351, 169] width 703 height 339
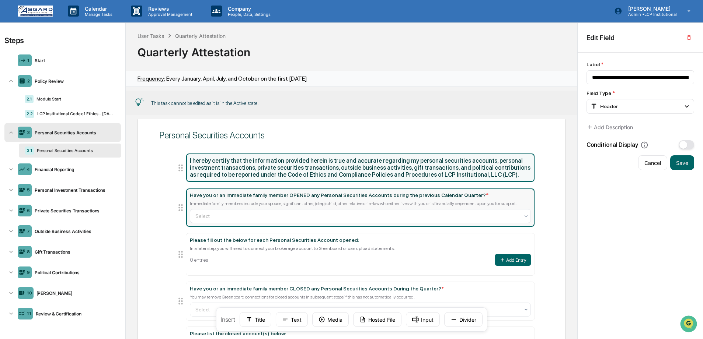
click at [480, 205] on div "Have you or an immediate family member OPENED any Personal Securities Accounts …" at bounding box center [360, 207] width 341 height 31
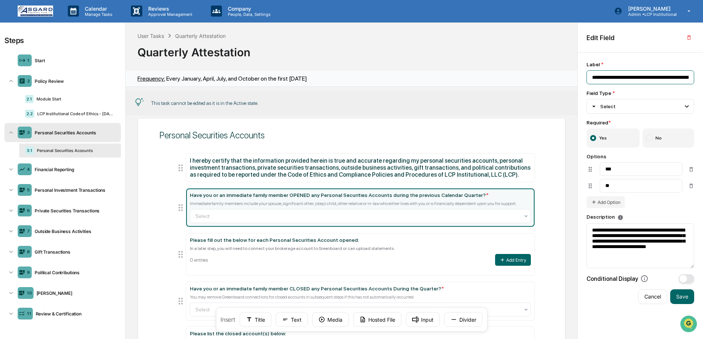
click at [595, 77] on input "**********" at bounding box center [640, 77] width 108 height 14
drag, startPoint x: 592, startPoint y: 77, endPoint x: 710, endPoint y: 83, distance: 118.7
click at [702, 83] on html "Calendar Manage Tasks Reviews Approval Management Company People, Data, Setting…" at bounding box center [351, 169] width 703 height 339
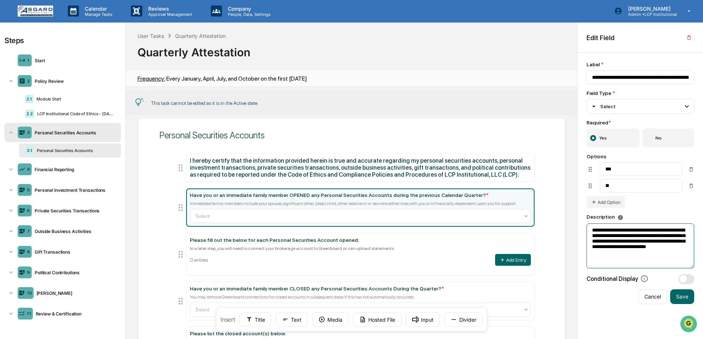
drag, startPoint x: 647, startPoint y: 258, endPoint x: 576, endPoint y: 232, distance: 75.2
click at [576, 232] on div "Steps 1 Start 2 Policy Review 2.1 Module Start 2.2 LCP Institutional Code of Et…" at bounding box center [351, 181] width 703 height 316
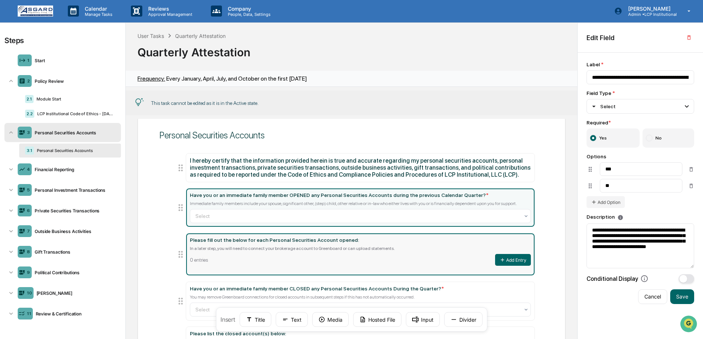
click at [315, 251] on div "In a later step, you will need to connect your brokerage account to Greenboard …" at bounding box center [360, 248] width 341 height 5
type input "**********"
type textarea "**********"
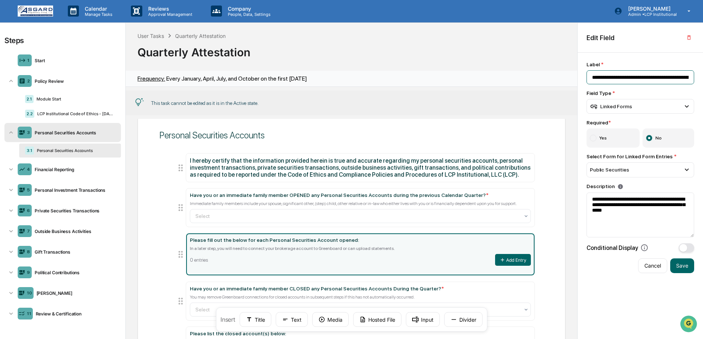
scroll to position [0, 63]
drag, startPoint x: 592, startPoint y: 77, endPoint x: 725, endPoint y: 76, distance: 133.4
click at [702, 76] on html "Calendar Manage Tasks Reviews Approval Management Company People, Data, Setting…" at bounding box center [351, 169] width 703 height 339
drag, startPoint x: 656, startPoint y: 213, endPoint x: 583, endPoint y: 200, distance: 74.1
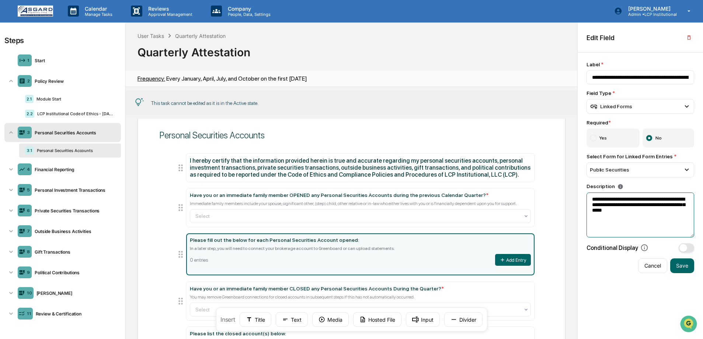
click at [583, 201] on div "**********" at bounding box center [639, 196] width 125 height 287
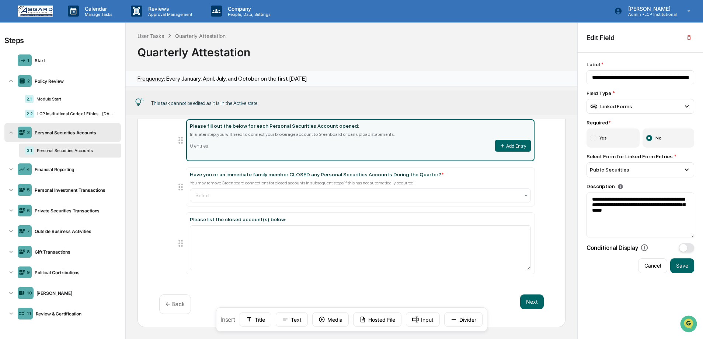
scroll to position [137, 0]
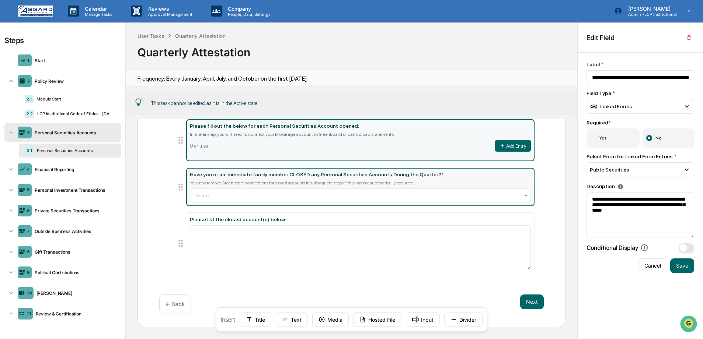
click at [273, 186] on div "Have you or an immediate family member CLOSED any Personal Securities Accounts …" at bounding box center [360, 187] width 341 height 31
type input "**********"
type textarea "**********"
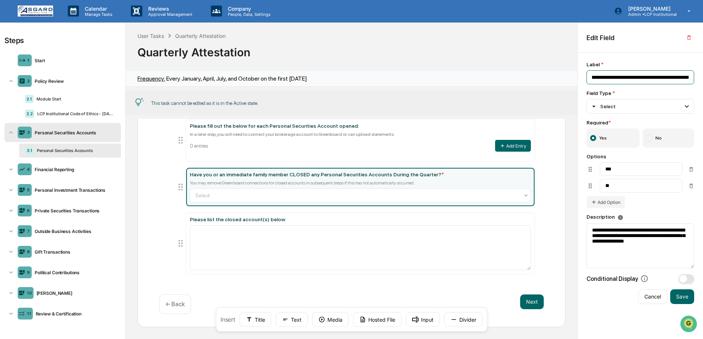
scroll to position [0, 147]
drag, startPoint x: 591, startPoint y: 77, endPoint x: 728, endPoint y: 75, distance: 136.7
click at [702, 75] on html "Calendar Manage Tasks Reviews Approval Management Company People, Data, Setting…" at bounding box center [351, 169] width 703 height 339
drag, startPoint x: 656, startPoint y: 252, endPoint x: 580, endPoint y: 227, distance: 79.8
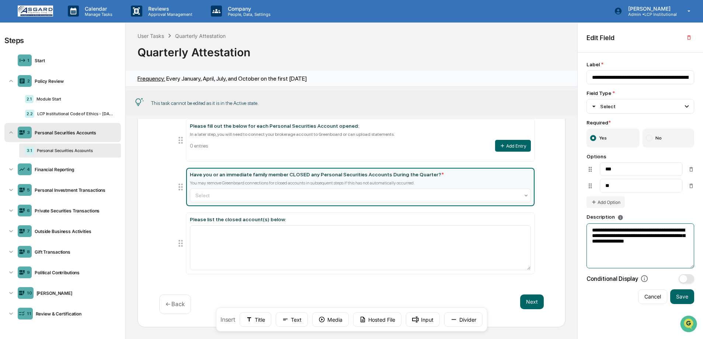
click at [580, 227] on div "**********" at bounding box center [639, 196] width 125 height 287
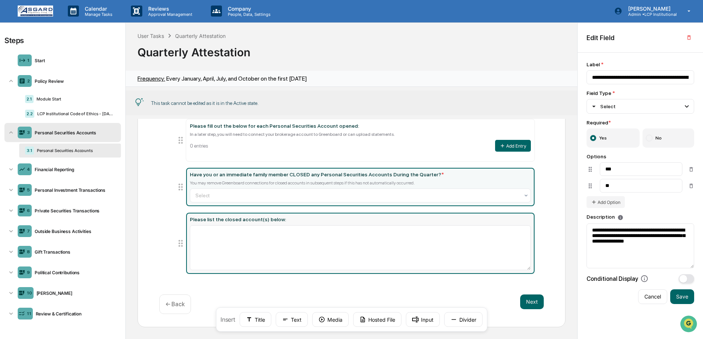
click at [256, 220] on div "Please list the closed account(s) below:" at bounding box center [360, 220] width 341 height 6
type input "**********"
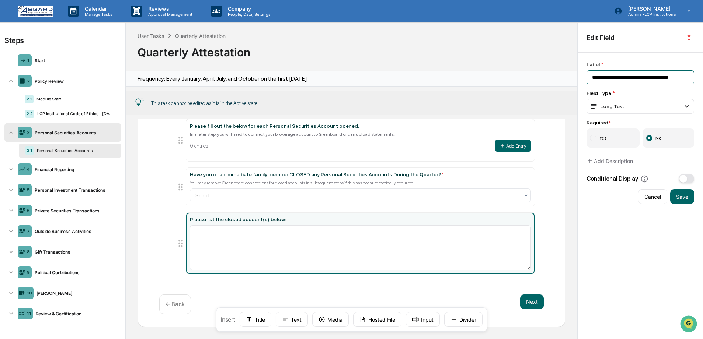
drag, startPoint x: 589, startPoint y: 76, endPoint x: 710, endPoint y: 77, distance: 120.8
click at [702, 77] on html "Calendar Manage Tasks Reviews Approval Management Company People, Data, Setting…" at bounding box center [351, 169] width 703 height 339
click at [48, 165] on div "4 Financial Reporting" at bounding box center [62, 169] width 116 height 19
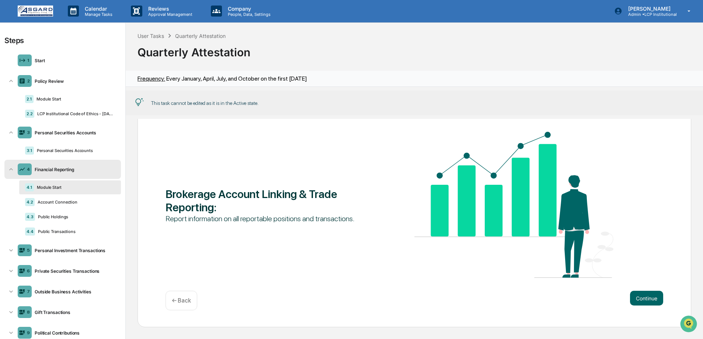
scroll to position [21, 0]
click at [47, 189] on div "Module Start" at bounding box center [74, 187] width 81 height 5
click at [46, 203] on div "Account Connection" at bounding box center [75, 202] width 80 height 5
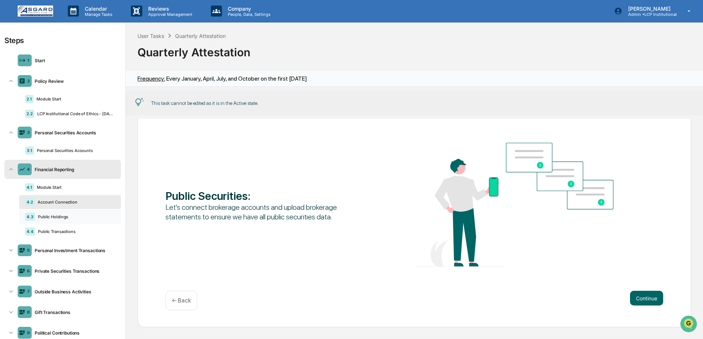
click at [43, 220] on div "4.3 Public Holdings" at bounding box center [70, 217] width 102 height 14
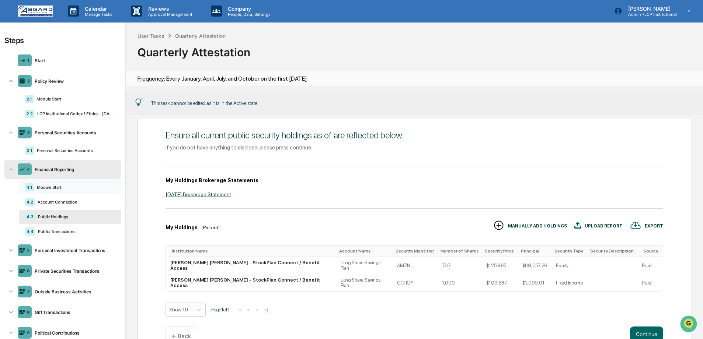
click at [67, 192] on div "4.1 Module Start" at bounding box center [70, 188] width 102 height 14
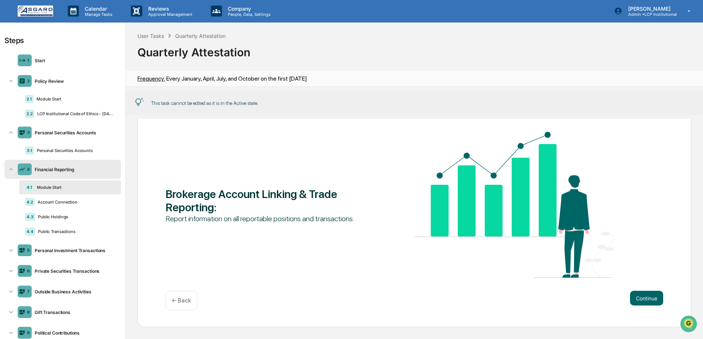
scroll to position [21, 0]
click at [642, 304] on button "Continue" at bounding box center [646, 298] width 33 height 15
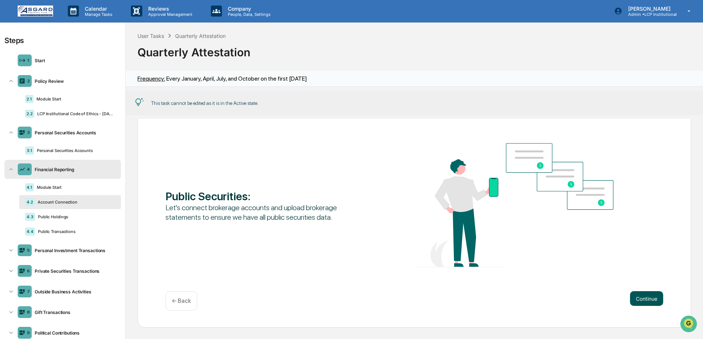
click at [652, 299] on button "Continue" at bounding box center [646, 298] width 33 height 15
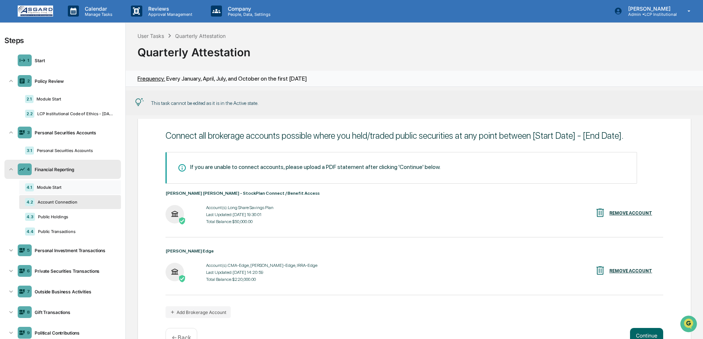
click at [31, 183] on div "4.1" at bounding box center [29, 187] width 9 height 8
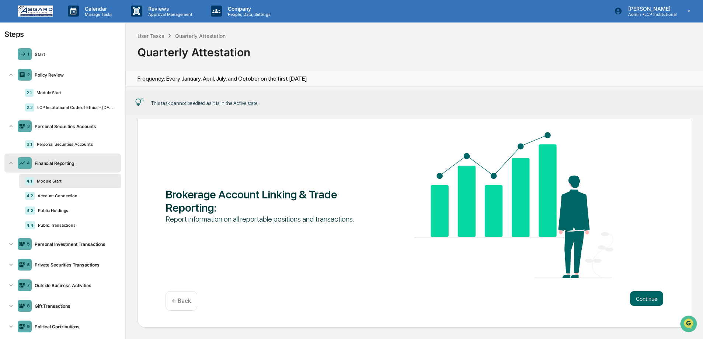
scroll to position [14, 0]
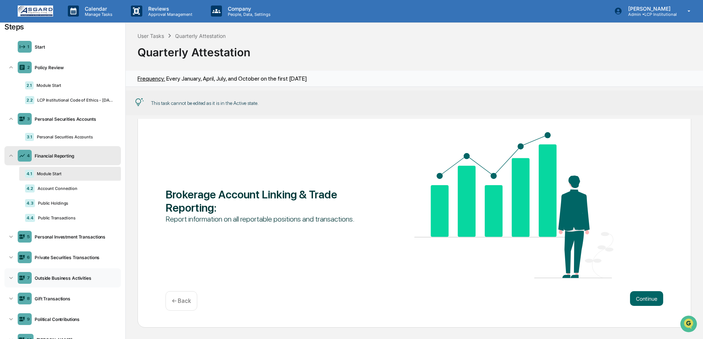
click at [48, 282] on div "7 Outside Business Activities" at bounding box center [62, 278] width 116 height 19
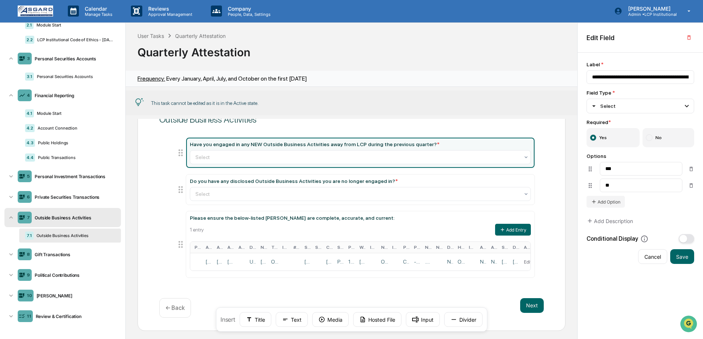
scroll to position [37, 0]
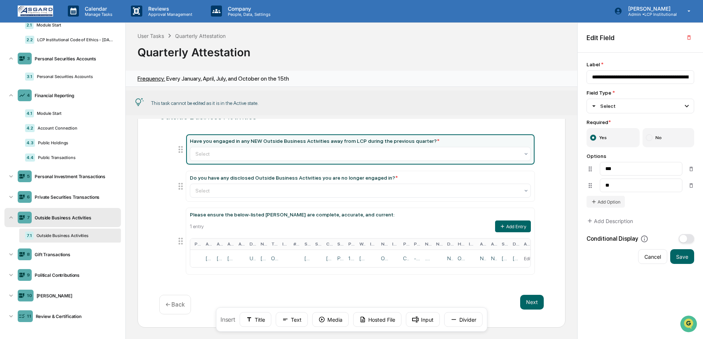
click at [244, 146] on div "Have you engaged in any NEW Outside Business Activities away from LCP during th…" at bounding box center [360, 149] width 341 height 23
click at [56, 280] on div "9 Political Contributions" at bounding box center [62, 275] width 116 height 19
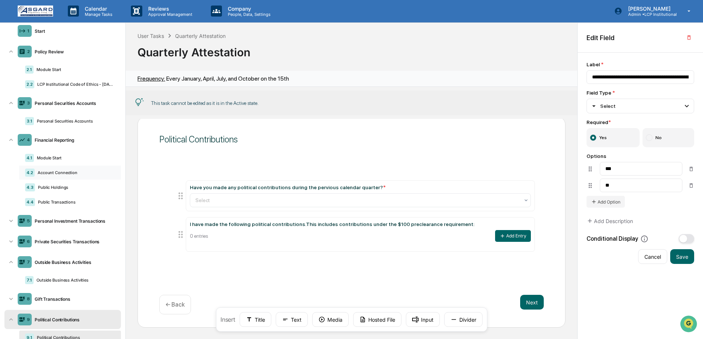
scroll to position [0, 0]
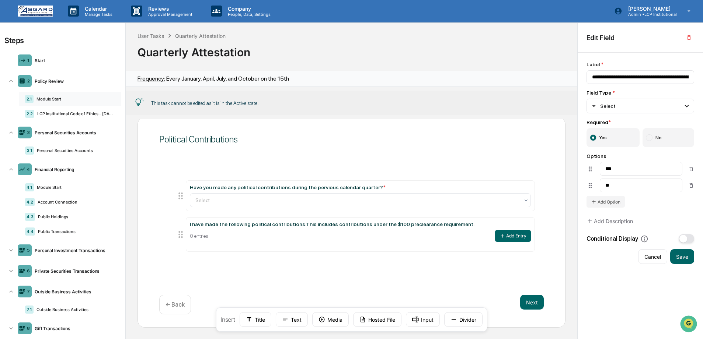
click at [42, 100] on div "Module Start" at bounding box center [74, 99] width 81 height 5
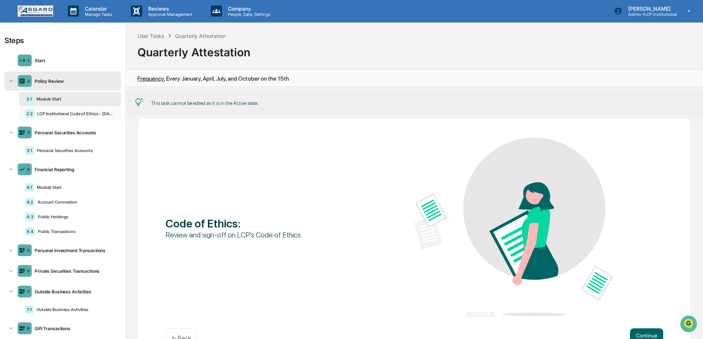
click at [42, 118] on div "2.2 LCP Institutional Code of Ethics - [DATE]" at bounding box center [70, 114] width 102 height 14
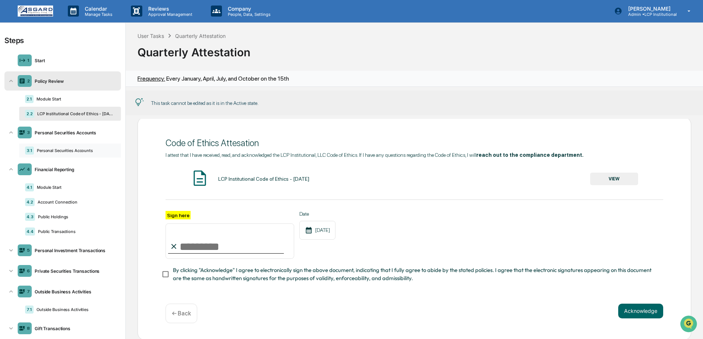
click at [54, 149] on div "Personal Securities Accounts" at bounding box center [74, 150] width 81 height 5
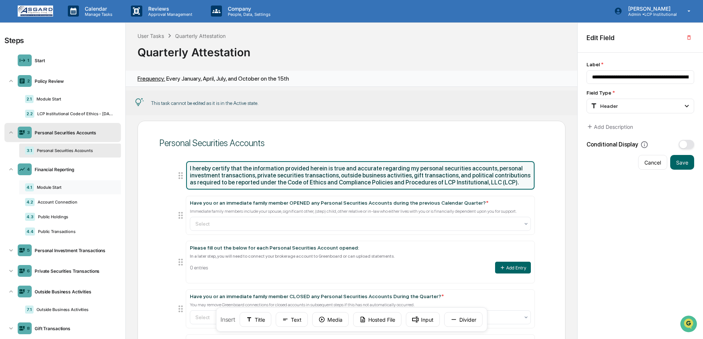
click at [41, 186] on div "Module Start" at bounding box center [74, 187] width 81 height 5
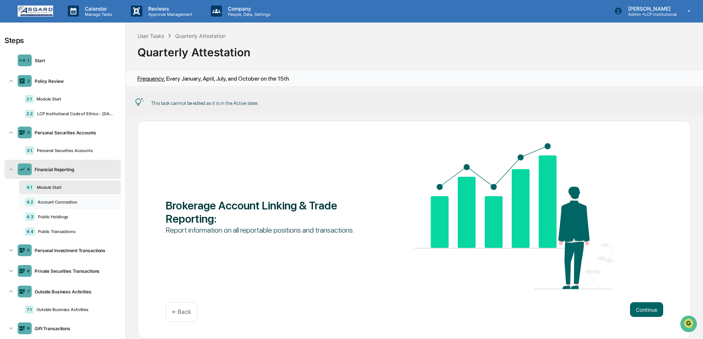
click at [45, 200] on div "Account Connection" at bounding box center [75, 202] width 80 height 5
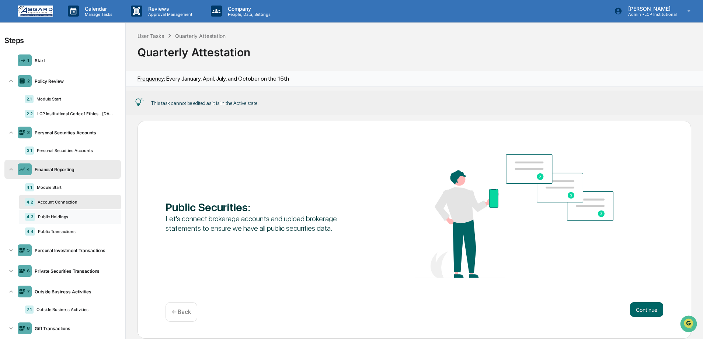
click at [48, 212] on div "4.3 Public Holdings" at bounding box center [70, 217] width 102 height 14
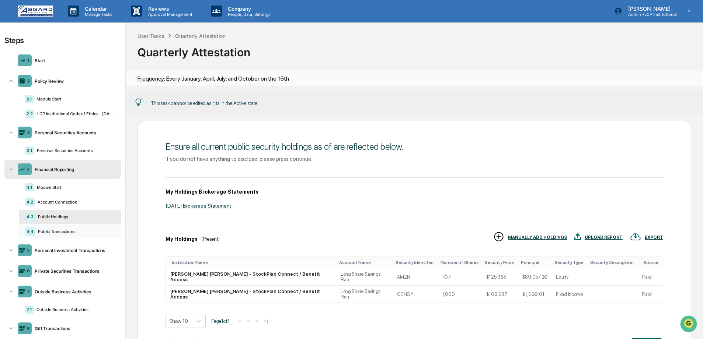
click at [55, 227] on div "4.4 Public Transactions" at bounding box center [70, 232] width 102 height 14
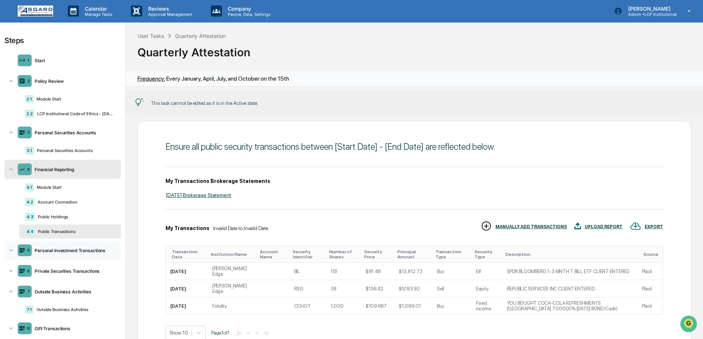
click at [62, 244] on div "5 Personal Investment Transactions" at bounding box center [62, 250] width 116 height 19
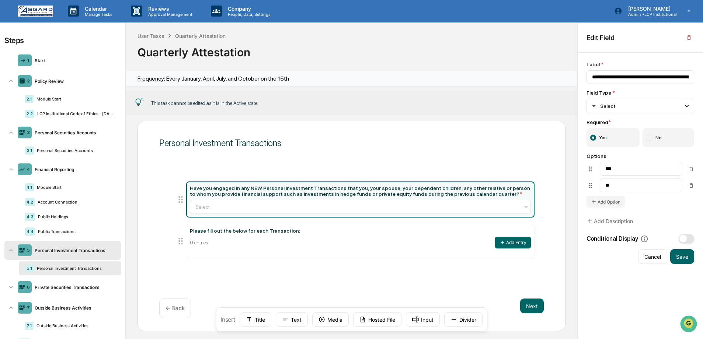
scroll to position [63, 0]
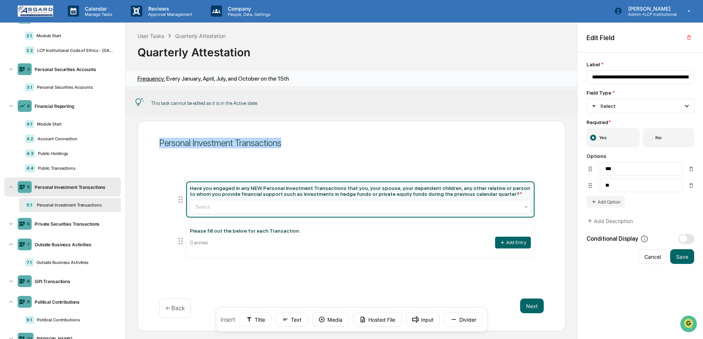
drag, startPoint x: 282, startPoint y: 141, endPoint x: 155, endPoint y: 143, distance: 126.4
click at [155, 143] on div "Personal Investment Transactions Have you engaged in any NEW Personal Investmen…" at bounding box center [351, 226] width 428 height 211
copy div "Personal Investment Transactions"
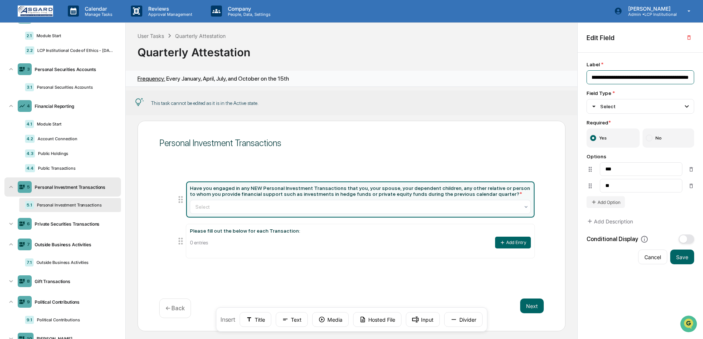
scroll to position [0, 540]
drag, startPoint x: 591, startPoint y: 77, endPoint x: 747, endPoint y: 79, distance: 156.2
click at [702, 79] on html "Calendar Manage Tasks Reviews Approval Management Company People, Data, Setting…" at bounding box center [351, 169] width 703 height 339
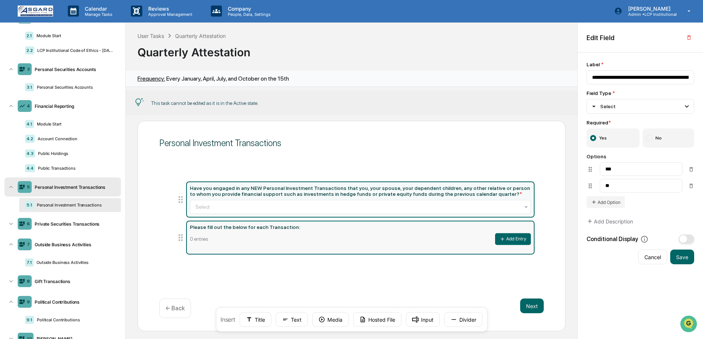
drag, startPoint x: 305, startPoint y: 236, endPoint x: 207, endPoint y: 233, distance: 97.3
click at [208, 230] on div "Please fill out the below for each Transaction:" at bounding box center [360, 227] width 341 height 6
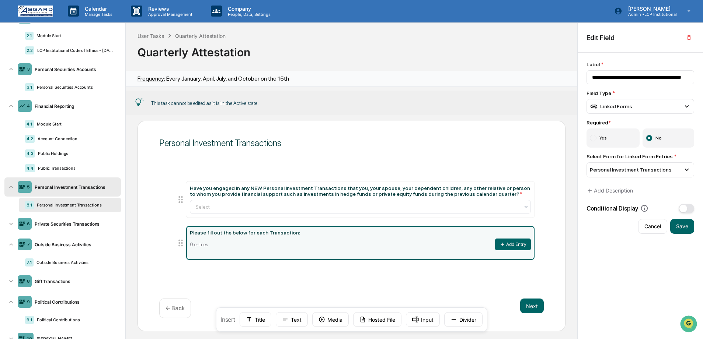
drag, startPoint x: 301, startPoint y: 234, endPoint x: 201, endPoint y: 234, distance: 100.2
click at [199, 235] on div "Please fill out the below for each Transaction:" at bounding box center [360, 233] width 341 height 6
drag, startPoint x: 598, startPoint y: 79, endPoint x: 593, endPoint y: 74, distance: 7.3
click at [598, 78] on input "**********" at bounding box center [640, 77] width 108 height 14
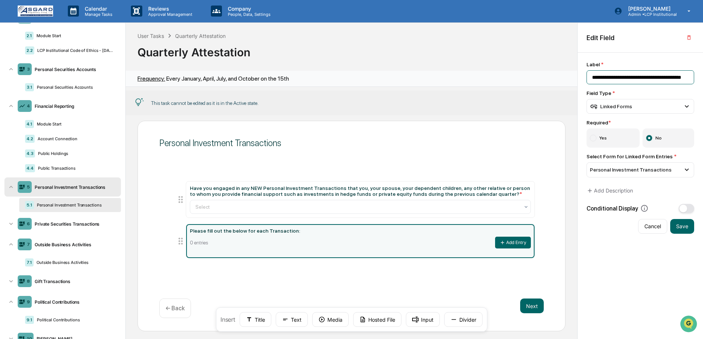
drag, startPoint x: 592, startPoint y: 76, endPoint x: 795, endPoint y: 76, distance: 203.7
click at [702, 76] on html "Calendar Manage Tasks Reviews Approval Management Company People, Data, Setting…" at bounding box center [351, 169] width 703 height 339
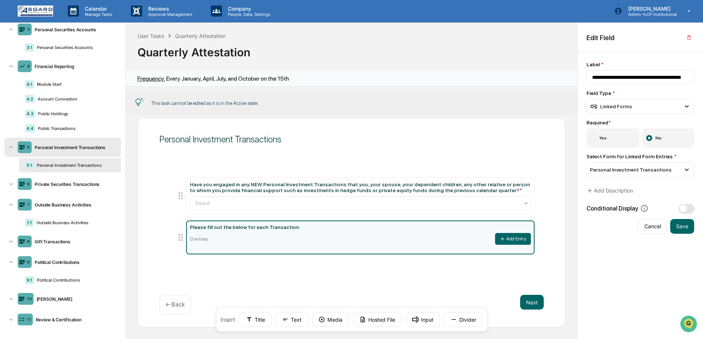
scroll to position [106, 0]
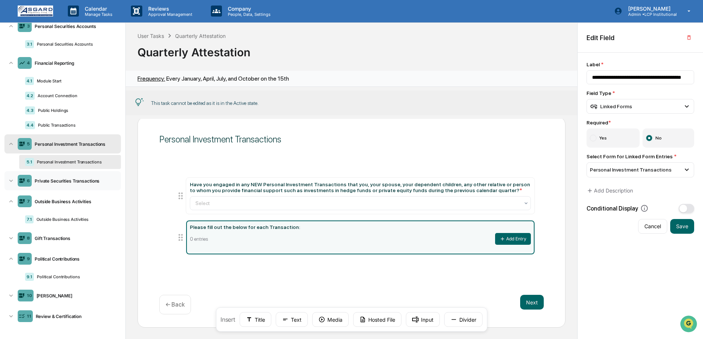
click at [53, 182] on div "Private Securities Transactions" at bounding box center [75, 181] width 86 height 6
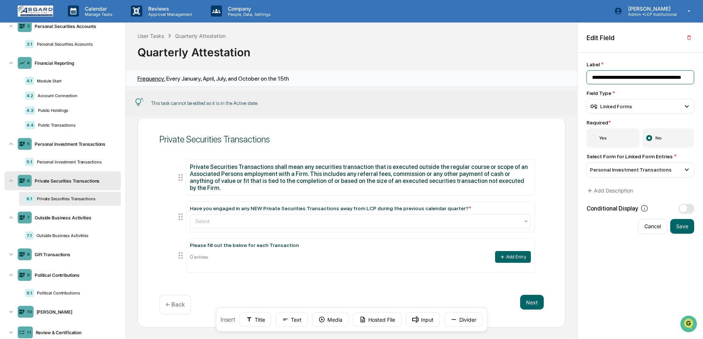
scroll to position [0, 8]
drag, startPoint x: 588, startPoint y: 80, endPoint x: 723, endPoint y: 77, distance: 134.9
click at [702, 77] on html "Calendar Manage Tasks Reviews Approval Management Company People, Data, Setting…" at bounding box center [351, 169] width 703 height 339
drag, startPoint x: 592, startPoint y: 76, endPoint x: 721, endPoint y: 78, distance: 128.6
click at [702, 78] on html "Calendar Manage Tasks Reviews Approval Management Company People, Data, Setting…" at bounding box center [351, 169] width 703 height 339
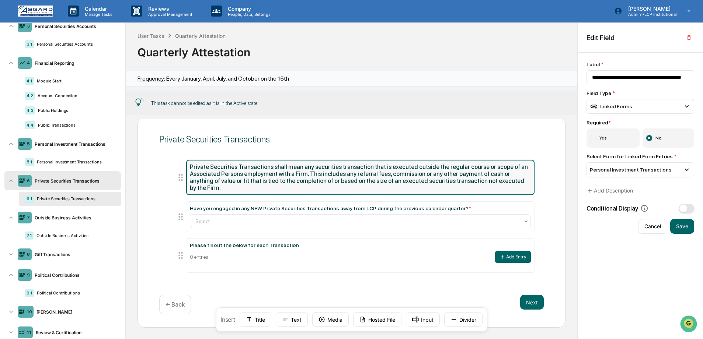
click at [348, 167] on div "Private Securities Transactions shall mean any securities transaction that is e…" at bounding box center [360, 178] width 341 height 28
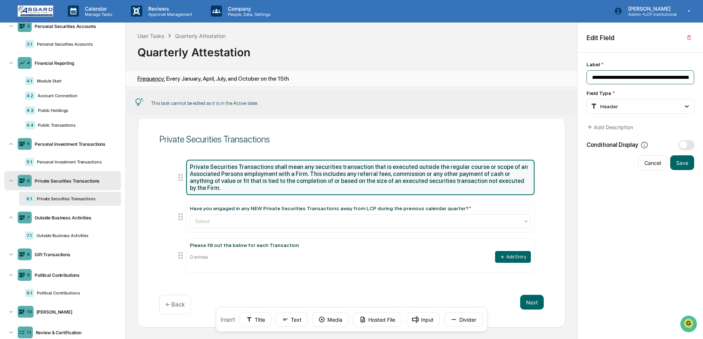
click at [595, 78] on input "**********" at bounding box center [640, 77] width 108 height 14
drag, startPoint x: 591, startPoint y: 77, endPoint x: 804, endPoint y: 83, distance: 212.6
click at [702, 83] on html "Calendar Manage Tasks Reviews Approval Management Company People, Data, Setting…" at bounding box center [351, 169] width 703 height 339
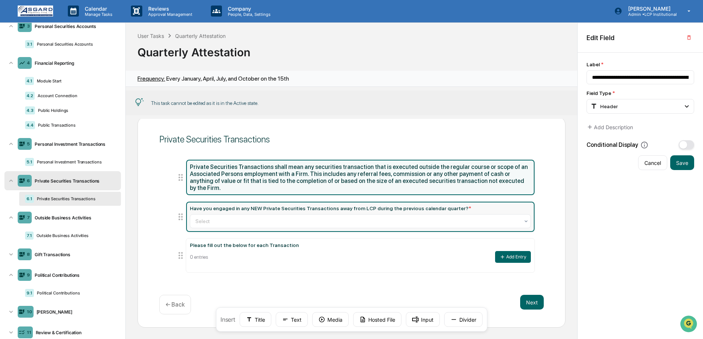
click at [250, 207] on div "Have you engaged in any NEW Private Securities Transactions away from LCP durin…" at bounding box center [330, 209] width 281 height 6
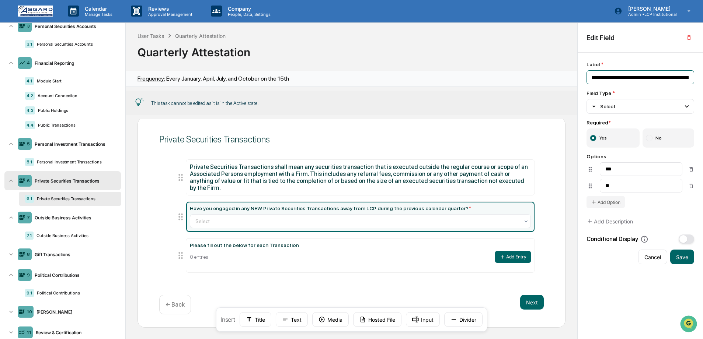
scroll to position [0, 171]
drag, startPoint x: 590, startPoint y: 77, endPoint x: 761, endPoint y: 83, distance: 171.8
click at [702, 83] on html "Calendar Manage Tasks Reviews Approval Management Company People, Data, Setting…" at bounding box center [351, 169] width 703 height 339
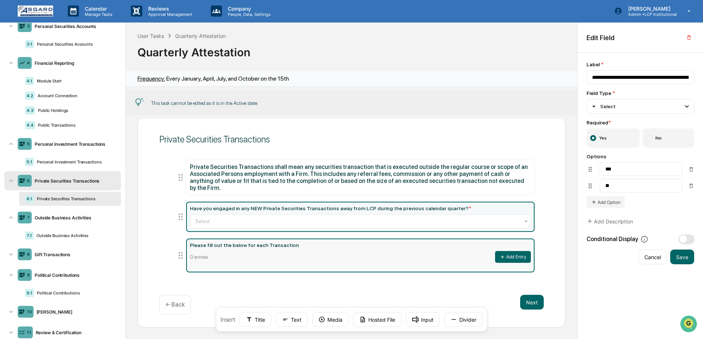
click at [251, 251] on div "0 entries Add Entry" at bounding box center [360, 257] width 341 height 12
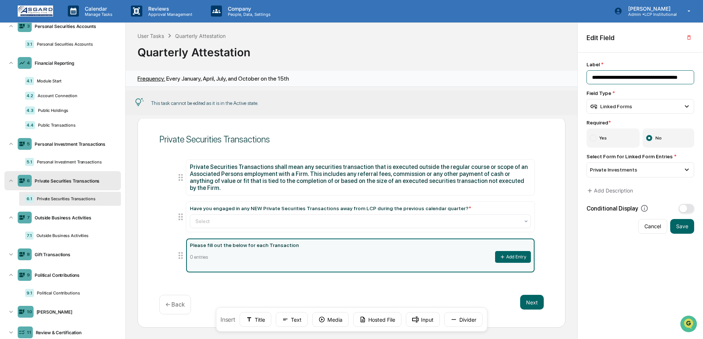
scroll to position [0, 6]
drag, startPoint x: 592, startPoint y: 77, endPoint x: 733, endPoint y: 82, distance: 141.2
click at [702, 82] on html "Calendar Manage Tasks Reviews Approval Management Company People, Data, Setting…" at bounding box center [351, 169] width 703 height 339
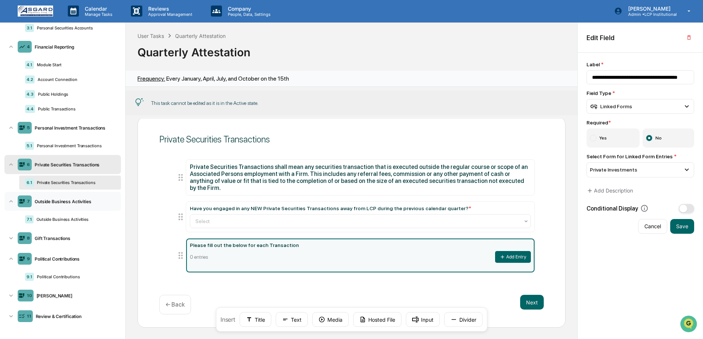
click at [68, 200] on div "Outside Business Activities" at bounding box center [75, 202] width 86 height 6
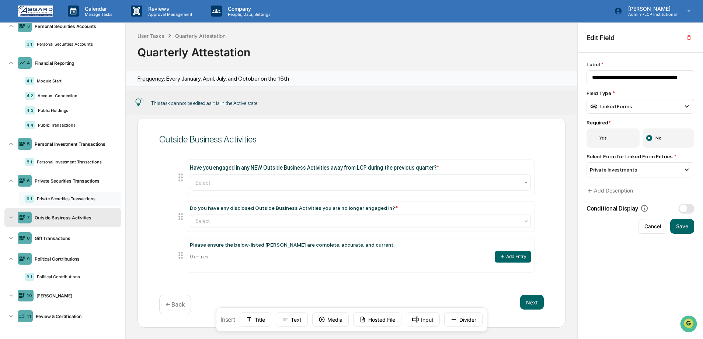
scroll to position [106, 0]
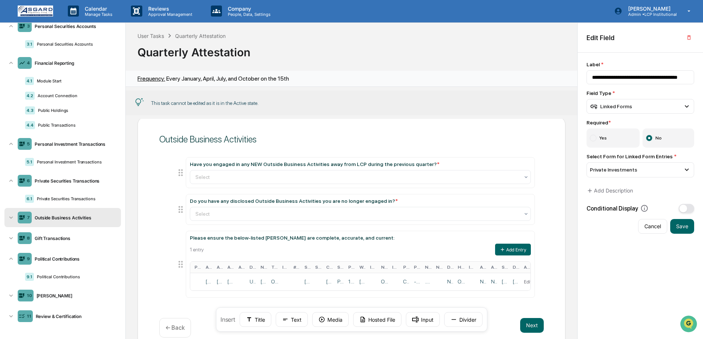
click at [223, 150] on div "Have you engaged in any NEW Outside Business Activities away from LCP during th…" at bounding box center [351, 229] width 384 height 162
click at [591, 80] on input "**********" at bounding box center [640, 77] width 108 height 14
click at [331, 134] on div "Outside Business Activities" at bounding box center [351, 139] width 384 height 11
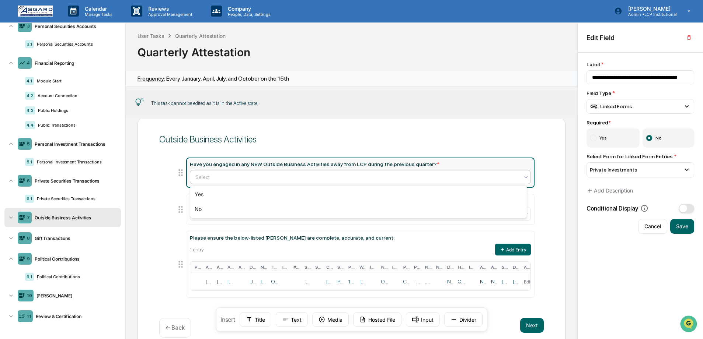
click at [295, 174] on div at bounding box center [357, 177] width 324 height 7
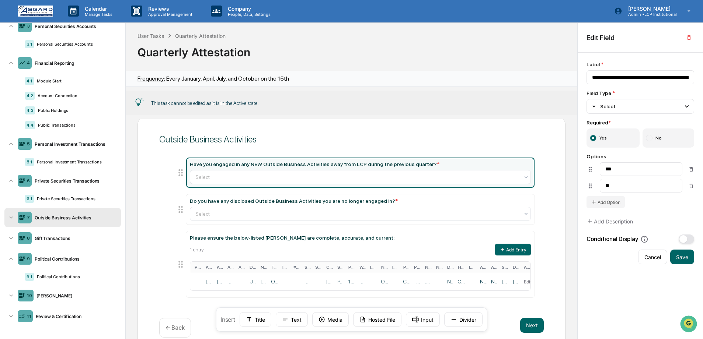
click at [305, 156] on div "Have you engaged in any NEW Outside Business Activities away from LCP during th…" at bounding box center [351, 229] width 384 height 162
click at [231, 142] on div "Outside Business Activities" at bounding box center [351, 139] width 384 height 11
drag, startPoint x: 259, startPoint y: 140, endPoint x: 133, endPoint y: 139, distance: 126.4
click at [133, 138] on div "Outside Business Activities Have you engaged in any NEW Outside Business Activi…" at bounding box center [351, 229] width 451 height 220
copy div "Outside Business Activities"
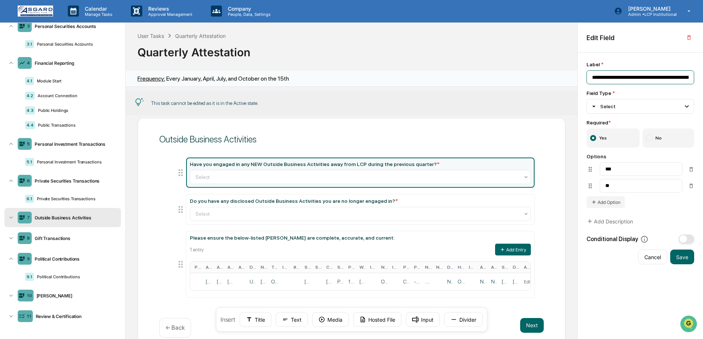
scroll to position [0, 141]
drag, startPoint x: 591, startPoint y: 77, endPoint x: 740, endPoint y: 78, distance: 149.2
click at [702, 78] on html "Calendar Manage Tasks Reviews Approval Management Company People, Data, Setting…" at bounding box center [351, 169] width 703 height 339
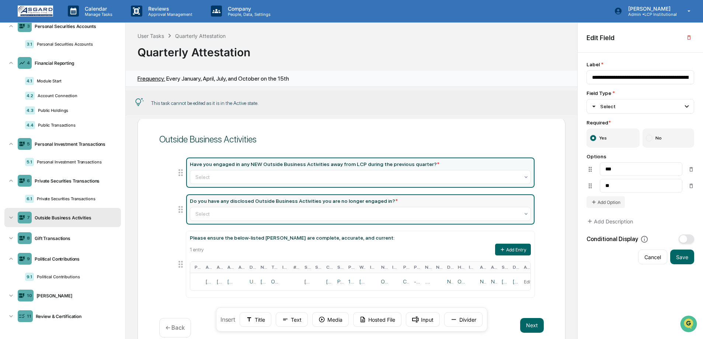
click at [334, 203] on div "Do you have any disclosed Outside Business Activities you are no longer engaged…" at bounding box center [294, 201] width 208 height 6
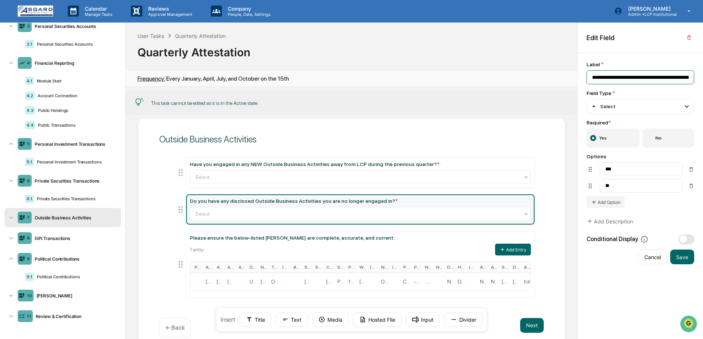
click at [602, 80] on input "**********" at bounding box center [640, 77] width 108 height 14
drag, startPoint x: 605, startPoint y: 78, endPoint x: 743, endPoint y: 82, distance: 138.6
click at [702, 82] on html "Calendar Manage Tasks Reviews Approval Management Company People, Data, Setting…" at bounding box center [351, 169] width 703 height 339
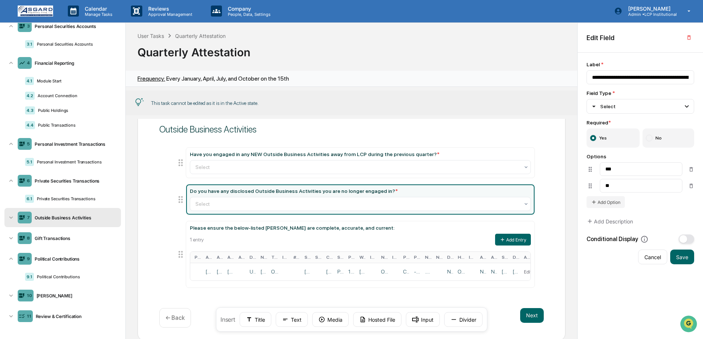
scroll to position [37, 0]
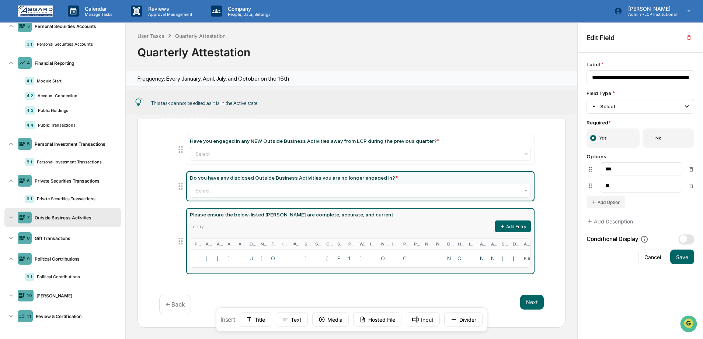
click at [315, 218] on div "Please ensure the below-listed [PERSON_NAME] are complete, accurate, and curren…" at bounding box center [360, 240] width 341 height 56
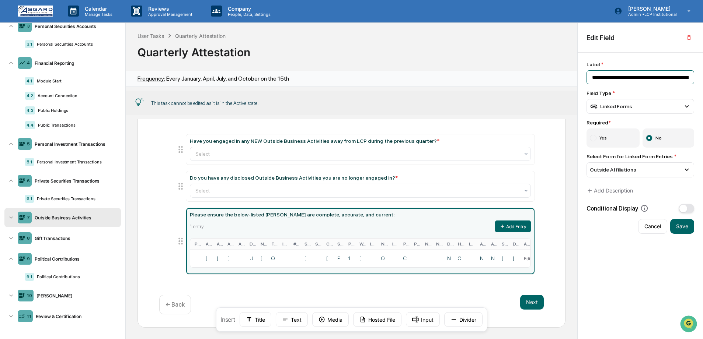
click at [615, 81] on input "**********" at bounding box center [640, 77] width 108 height 14
drag, startPoint x: 593, startPoint y: 76, endPoint x: 745, endPoint y: 79, distance: 151.8
click at [702, 79] on html "Calendar Manage Tasks Reviews Approval Management Company People, Data, Setting…" at bounding box center [351, 169] width 703 height 339
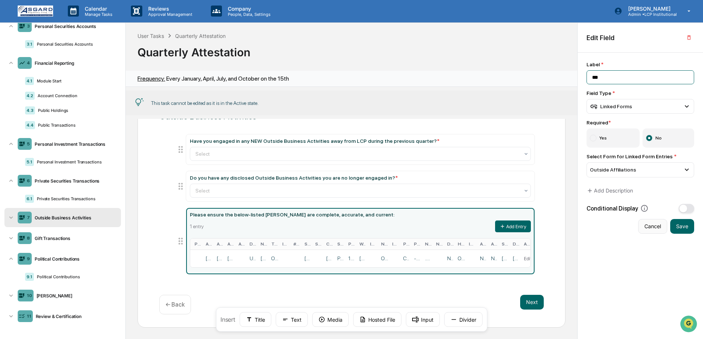
type input "***"
click at [652, 225] on button "Cancel" at bounding box center [652, 226] width 29 height 15
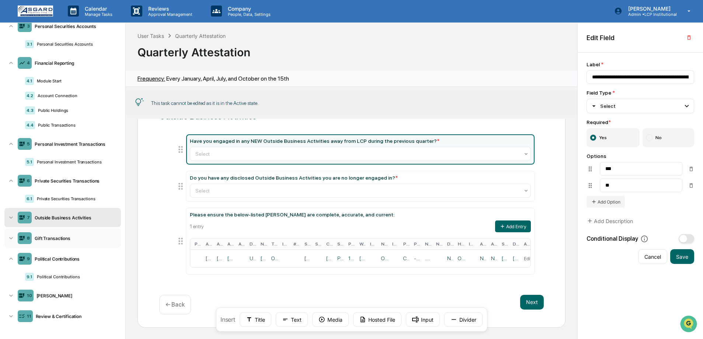
click at [41, 237] on div "Gift Transactions" at bounding box center [75, 239] width 86 height 6
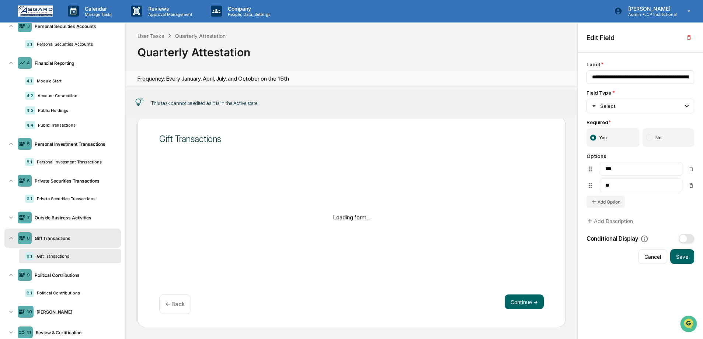
scroll to position [123, 0]
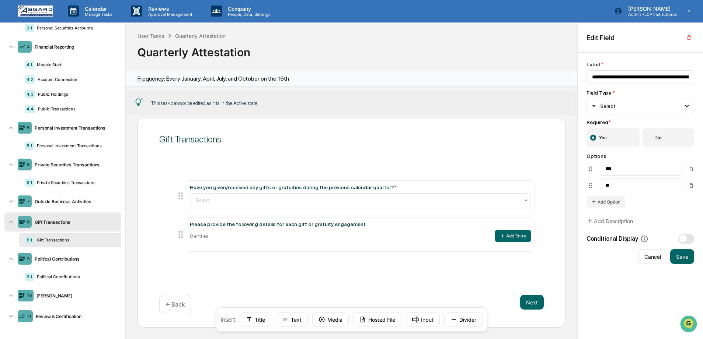
click at [183, 143] on div "Gift Transactions" at bounding box center [351, 139] width 384 height 11
drag, startPoint x: 235, startPoint y: 141, endPoint x: 131, endPoint y: 136, distance: 104.3
click at [131, 136] on div "Gift Transactions Have you given/received any gifts or gratuities during the pr…" at bounding box center [351, 229] width 451 height 220
copy div "Gift Transactions"
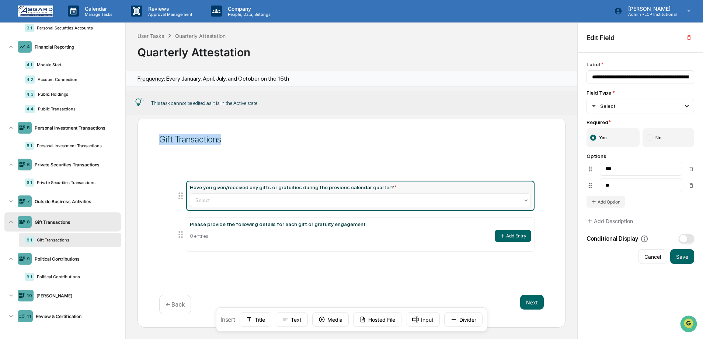
click at [287, 190] on div "Have you given/received any gifts or gratuities during the previous calendar qu…" at bounding box center [293, 188] width 207 height 6
drag, startPoint x: 591, startPoint y: 78, endPoint x: 756, endPoint y: 81, distance: 165.1
click at [702, 81] on html "Calendar Manage Tasks Reviews Approval Management Company People, Data, Setting…" at bounding box center [351, 169] width 703 height 339
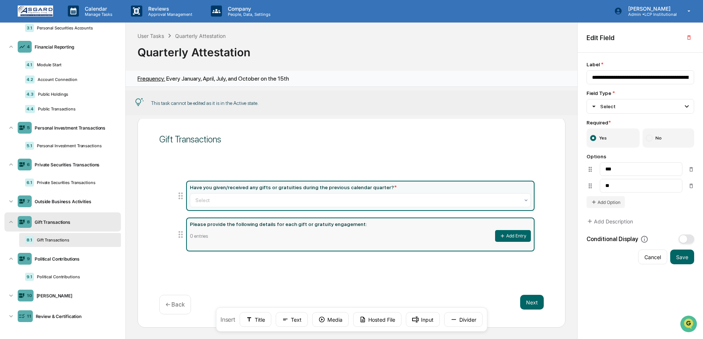
click at [318, 230] on div "0 entries Add Entry" at bounding box center [360, 236] width 341 height 12
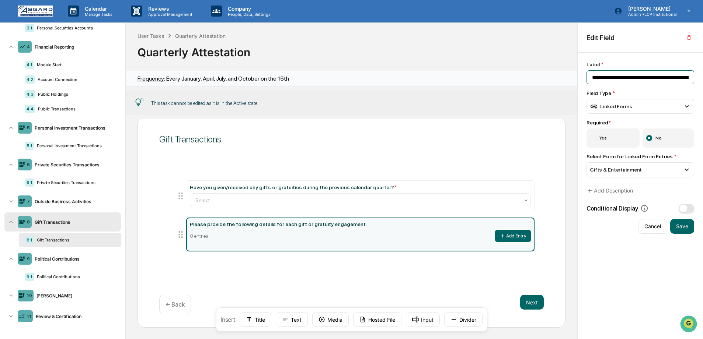
scroll to position [0, 70]
drag, startPoint x: 591, startPoint y: 77, endPoint x: 743, endPoint y: 80, distance: 152.5
click at [702, 80] on html "Calendar Manage Tasks Reviews Approval Management Company People, Data, Setting…" at bounding box center [351, 169] width 703 height 339
click at [57, 260] on div "Political Contributions" at bounding box center [75, 259] width 86 height 6
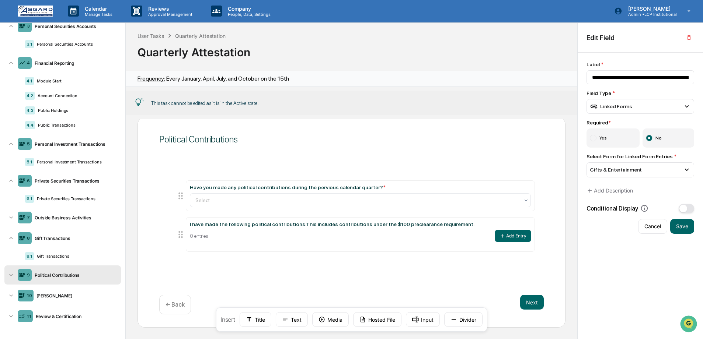
scroll to position [106, 0]
click at [203, 137] on div "Political Contributions" at bounding box center [351, 139] width 384 height 11
drag, startPoint x: 248, startPoint y: 140, endPoint x: 143, endPoint y: 144, distance: 105.1
click at [143, 144] on div "Political Contributions Have you made any political contributions during the pe…" at bounding box center [351, 222] width 428 height 211
copy div "Political Contributions"
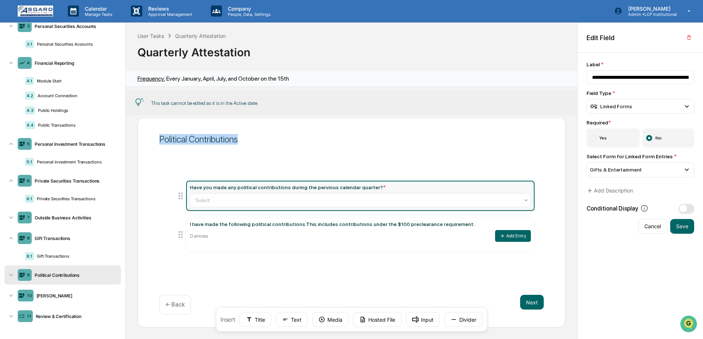
click at [384, 187] on span "*" at bounding box center [384, 188] width 3 height 6
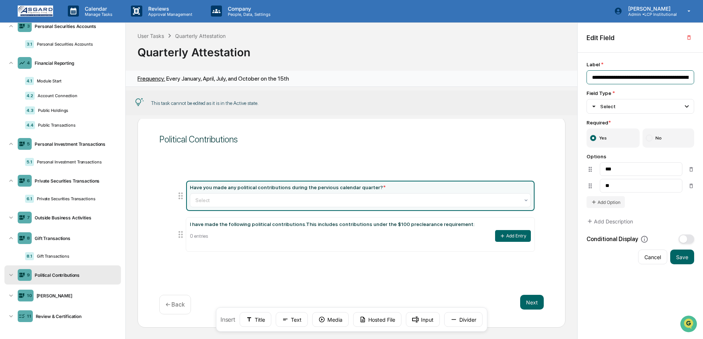
scroll to position [0, 86]
drag, startPoint x: 593, startPoint y: 76, endPoint x: 777, endPoint y: 93, distance: 184.2
click at [702, 93] on html "Calendar Manage Tasks Reviews Approval Management Company People, Data, Setting…" at bounding box center [351, 169] width 703 height 339
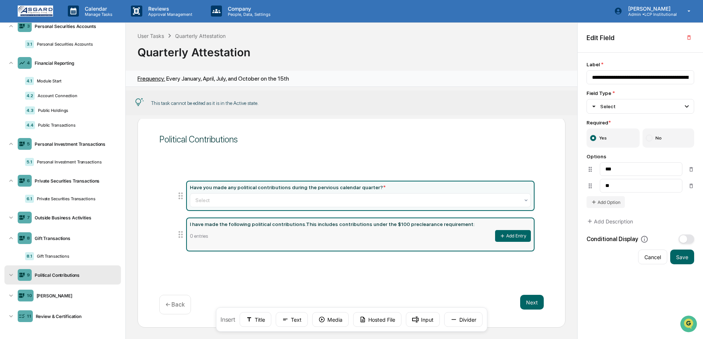
click at [441, 224] on div "I have made the following political contributions.This includes contributions u…" at bounding box center [360, 224] width 341 height 6
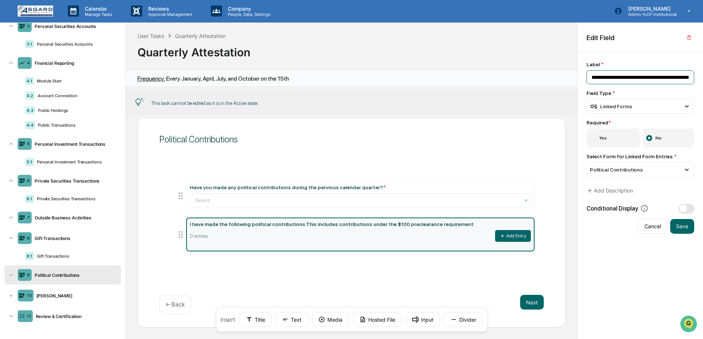
scroll to position [0, 173]
drag, startPoint x: 588, startPoint y: 76, endPoint x: 744, endPoint y: 82, distance: 156.0
click at [702, 82] on html "Calendar Manage Tasks Reviews Approval Management Company People, Data, Setting…" at bounding box center [351, 169] width 703 height 339
click at [62, 298] on div "[PERSON_NAME]" at bounding box center [76, 296] width 84 height 6
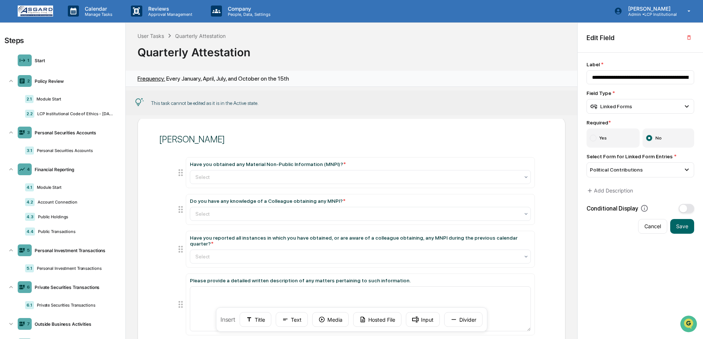
scroll to position [123, 0]
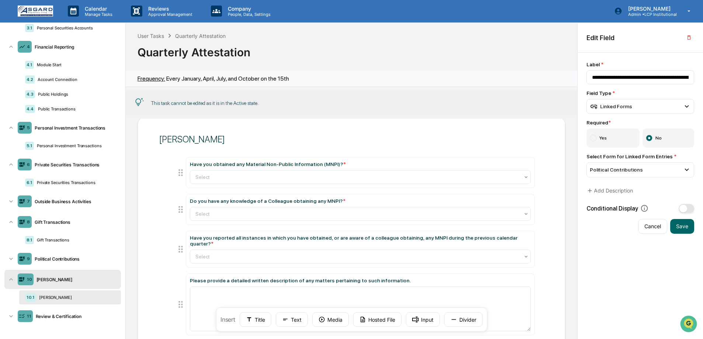
drag, startPoint x: 217, startPoint y: 137, endPoint x: 127, endPoint y: 138, distance: 89.5
click at [127, 138] on div "[PERSON_NAME] Have you obtained any Material Non-Public Information (MNPI)? * S…" at bounding box center [351, 229] width 451 height 220
copy div "[PERSON_NAME]"
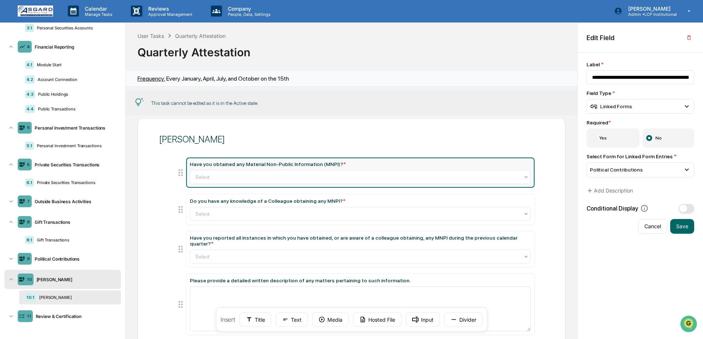
click at [224, 162] on div "Have you obtained any Material Non-Public Information (MNPI)? *" at bounding box center [268, 164] width 156 height 6
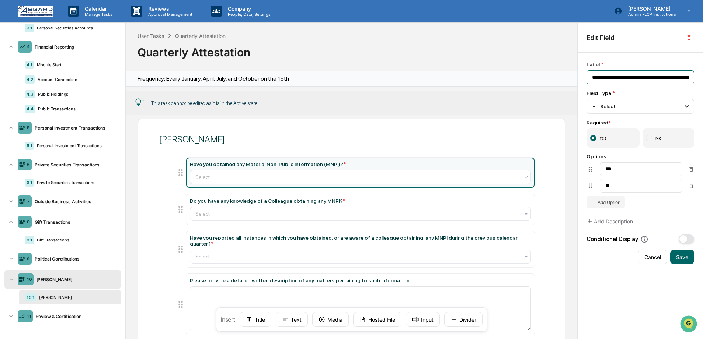
scroll to position [0, 50]
drag, startPoint x: 600, startPoint y: 76, endPoint x: 740, endPoint y: 78, distance: 140.0
click at [702, 78] on html "Calendar Manage Tasks Reviews Approval Management Company People, Data, Setting…" at bounding box center [351, 169] width 703 height 339
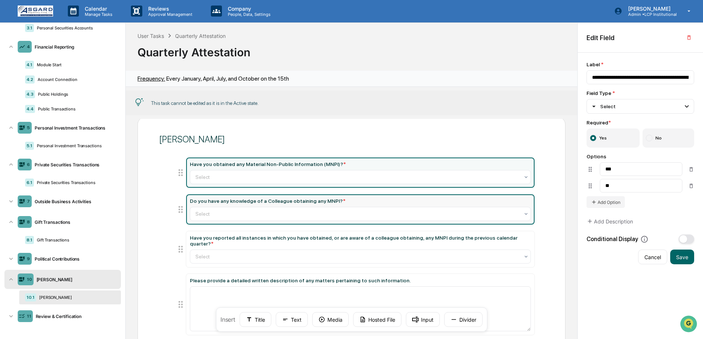
click at [351, 204] on div "Do you have any knowledge of a Colleague obtaining any MNPI? *" at bounding box center [360, 201] width 341 height 6
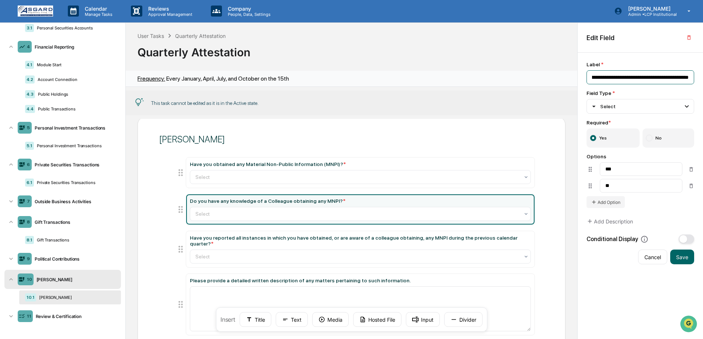
scroll to position [0, 52]
drag, startPoint x: 610, startPoint y: 78, endPoint x: 693, endPoint y: 80, distance: 83.3
click at [693, 80] on input "**********" at bounding box center [640, 77] width 108 height 14
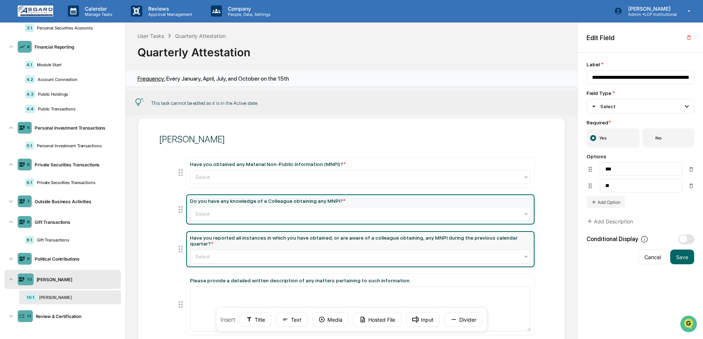
click at [205, 245] on div "Have you reported all instances in which you have obtained, or are aware of a c…" at bounding box center [360, 241] width 341 height 12
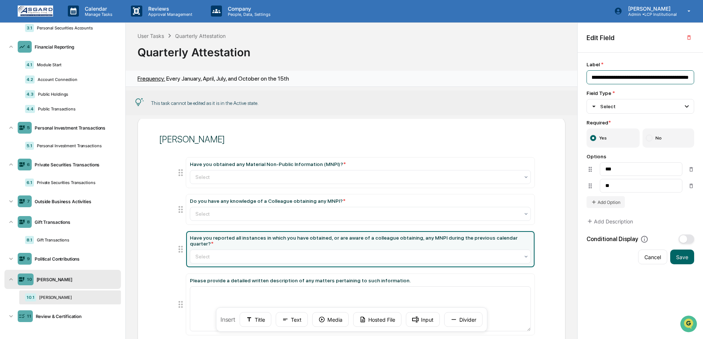
scroll to position [0, 240]
drag, startPoint x: 588, startPoint y: 77, endPoint x: 726, endPoint y: 80, distance: 138.2
click at [702, 80] on html "Calendar Manage Tasks Reviews Approval Management Company People, Data, Setting…" at bounding box center [351, 169] width 703 height 339
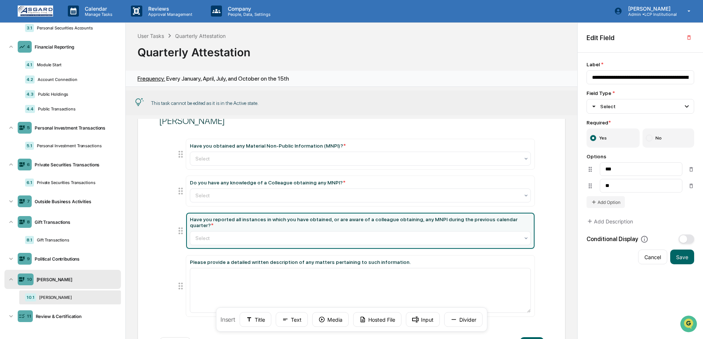
scroll to position [73, 0]
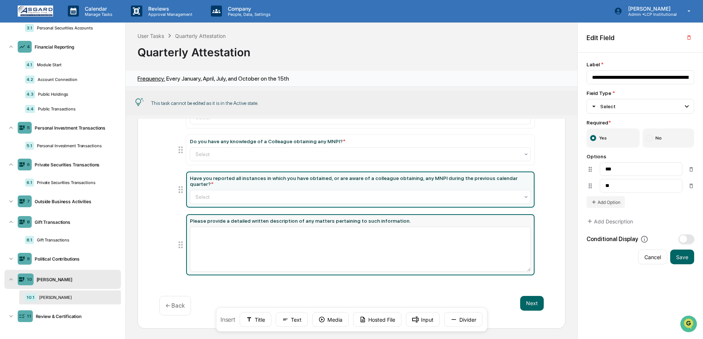
click at [322, 227] on div "Please provide a detailed written description of any matters pertaining to such…" at bounding box center [360, 245] width 341 height 54
type input "**********"
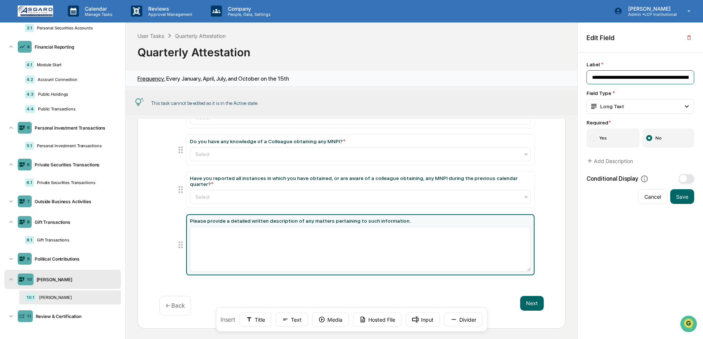
scroll to position [0, 109]
drag, startPoint x: 593, startPoint y: 78, endPoint x: 743, endPoint y: 80, distance: 150.7
click at [702, 80] on html "Calendar Manage Tasks Reviews Approval Management Company People, Data, Setting…" at bounding box center [351, 169] width 703 height 339
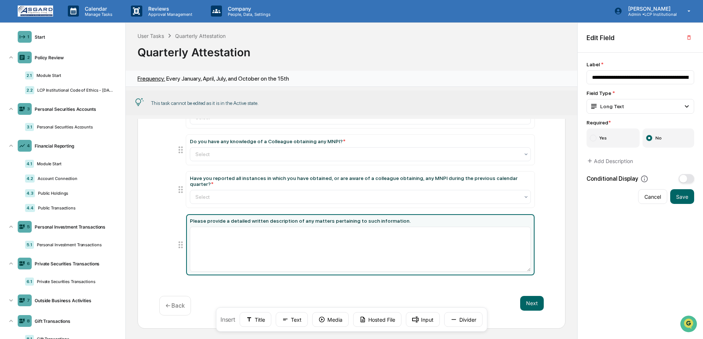
scroll to position [0, 0]
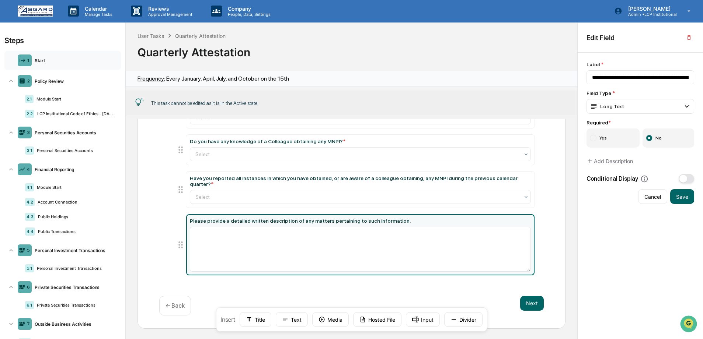
click at [42, 62] on div "Start" at bounding box center [75, 61] width 86 height 6
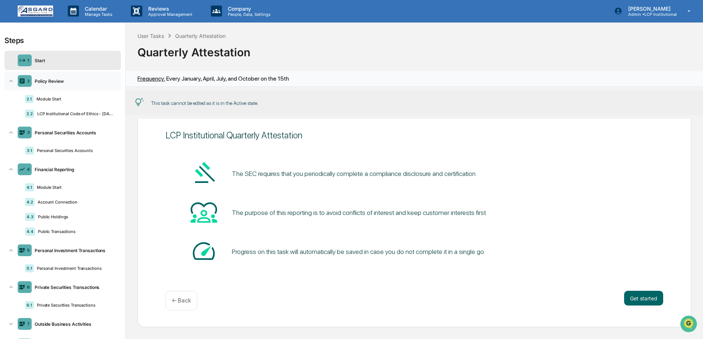
scroll to position [21, 0]
click at [19, 74] on div "2 Policy Review" at bounding box center [62, 80] width 116 height 19
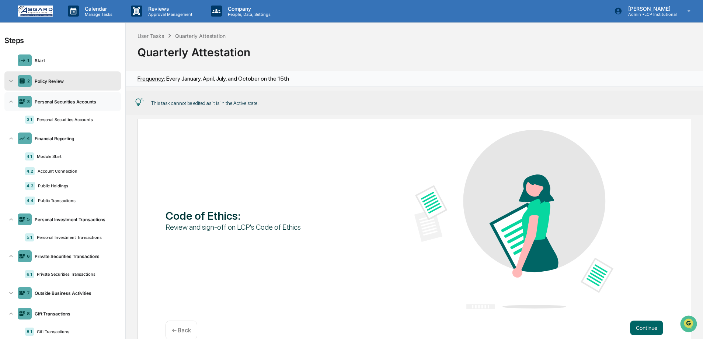
click at [7, 102] on div "3 Personal Securities Accounts" at bounding box center [62, 101] width 116 height 19
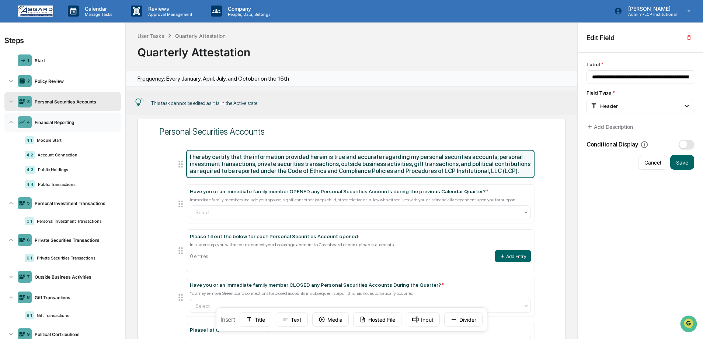
scroll to position [18, 0]
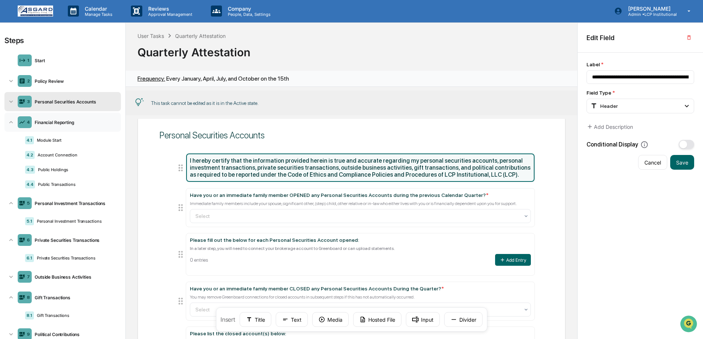
click at [16, 123] on div "4 Financial Reporting" at bounding box center [62, 122] width 116 height 19
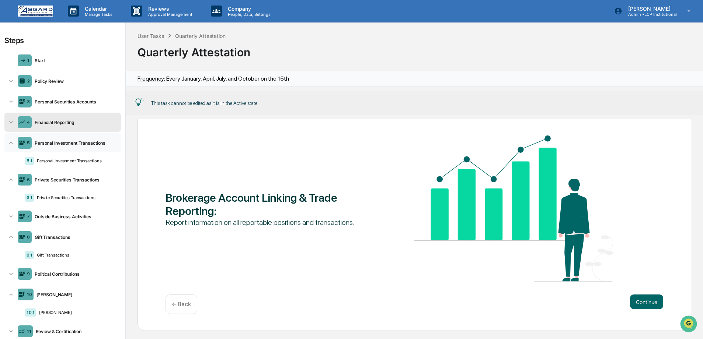
click at [16, 144] on div "5 Personal Investment Transactions" at bounding box center [62, 142] width 116 height 19
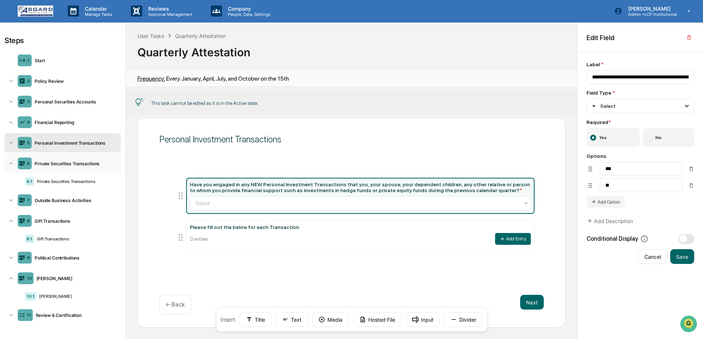
click at [11, 164] on icon at bounding box center [10, 163] width 7 height 7
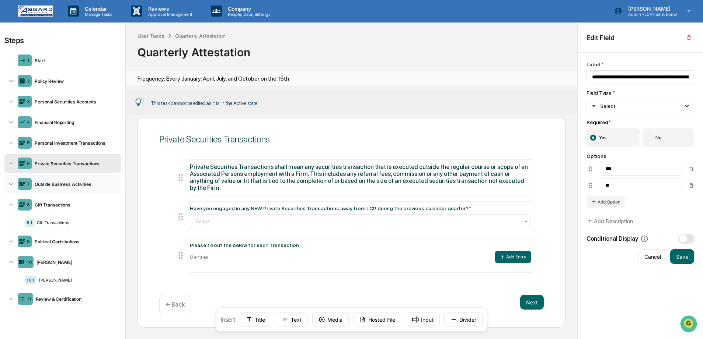
click at [10, 181] on icon at bounding box center [10, 184] width 7 height 7
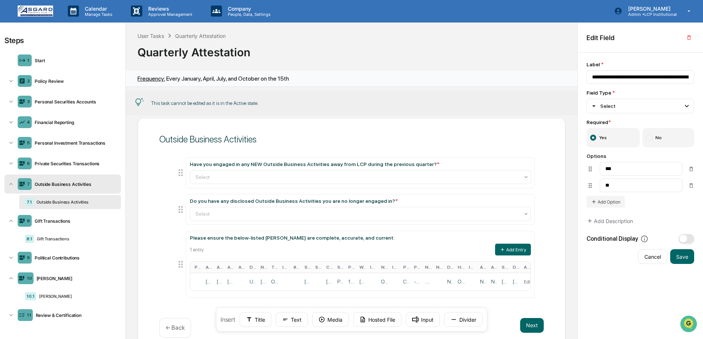
click at [10, 181] on icon at bounding box center [10, 184] width 7 height 7
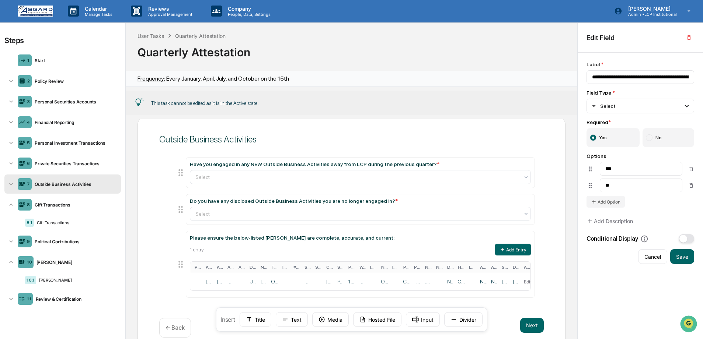
drag, startPoint x: 9, startPoint y: 203, endPoint x: 8, endPoint y: 217, distance: 13.7
click at [9, 203] on icon at bounding box center [10, 204] width 7 height 7
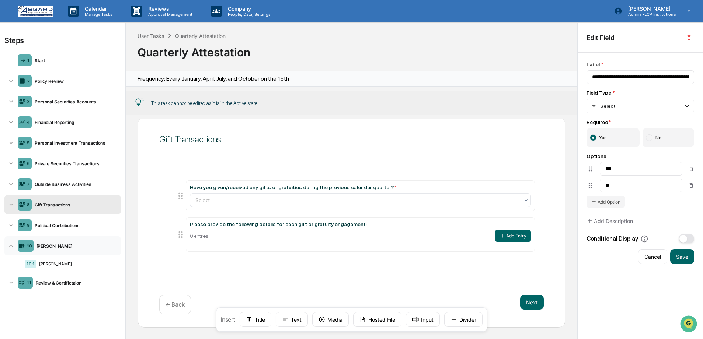
click at [11, 249] on icon at bounding box center [10, 245] width 7 height 7
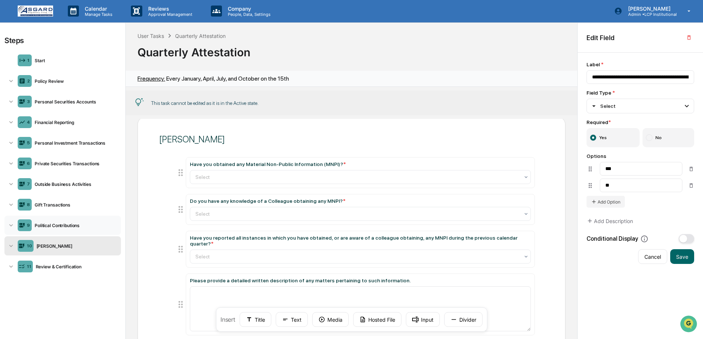
scroll to position [0, 0]
click at [82, 273] on div "11 Review & Certification" at bounding box center [62, 267] width 116 height 19
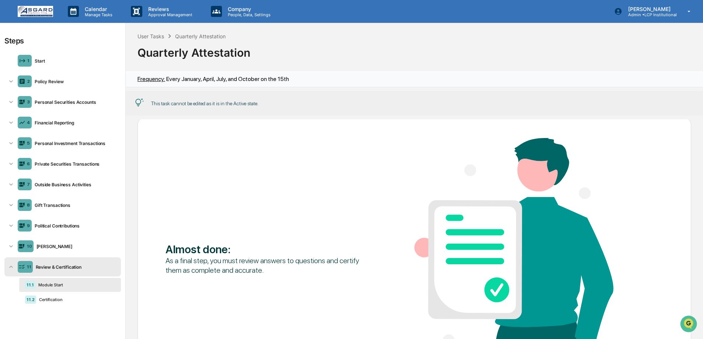
scroll to position [109, 0]
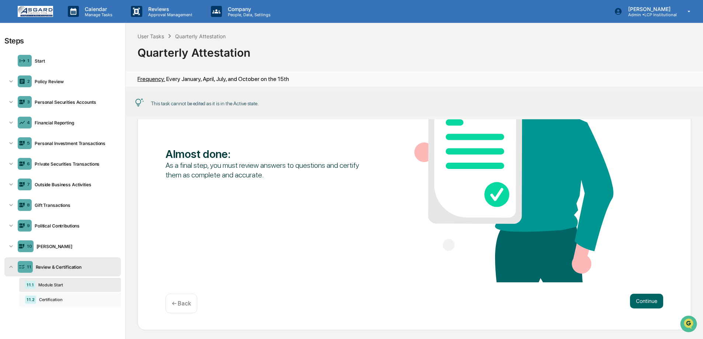
click at [59, 302] on div "Certification" at bounding box center [75, 299] width 79 height 5
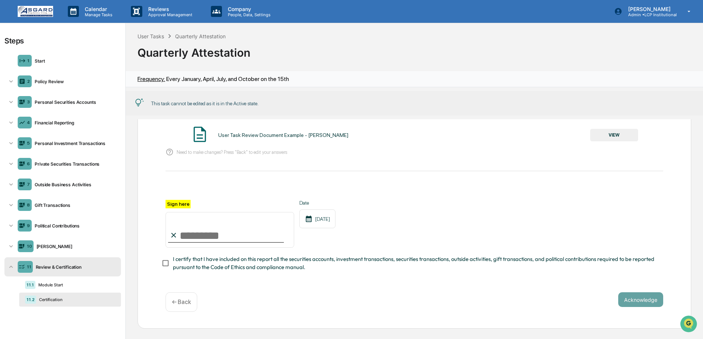
scroll to position [0, 0]
click at [56, 60] on div "Start" at bounding box center [75, 61] width 86 height 6
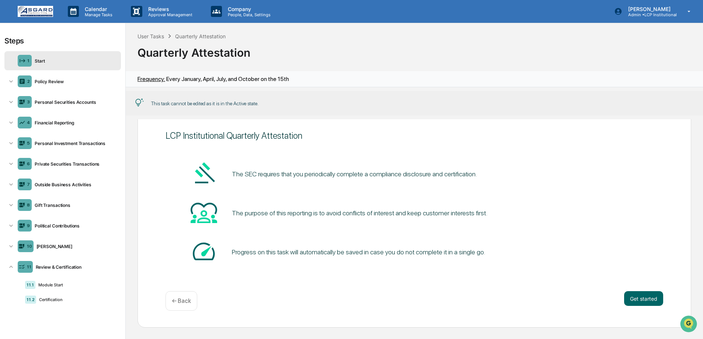
scroll to position [21, 0]
click at [284, 138] on div "LCP Institutional Quarterly Attestation" at bounding box center [413, 135] width 497 height 11
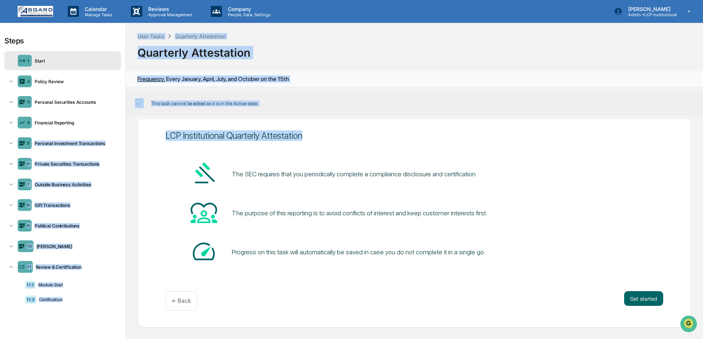
drag, startPoint x: 281, startPoint y: 135, endPoint x: 125, endPoint y: 135, distance: 156.2
click at [126, 135] on div "LCP Institutional Quarterly Attestation The SEC requires that you periodically …" at bounding box center [414, 229] width 577 height 220
copy div "Personal Investment Transactions 6 Private Securities Transactions 7 Outside Bu…"
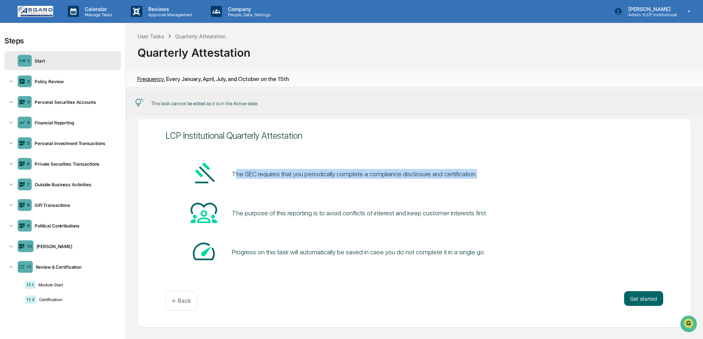
drag, startPoint x: 499, startPoint y: 175, endPoint x: 234, endPoint y: 174, distance: 264.9
click at [234, 174] on div "The SEC requires that you periodically complete a compliance disclosure and cer…" at bounding box center [413, 174] width 497 height 28
click at [236, 174] on pre "The SEC requires that you periodically complete a compliance disclosure and cer…" at bounding box center [354, 174] width 245 height 10
drag, startPoint x: 230, startPoint y: 175, endPoint x: 520, endPoint y: 182, distance: 289.6
click at [520, 182] on div "The SEC requires that you periodically complete a compliance disclosure and cer…" at bounding box center [413, 174] width 497 height 28
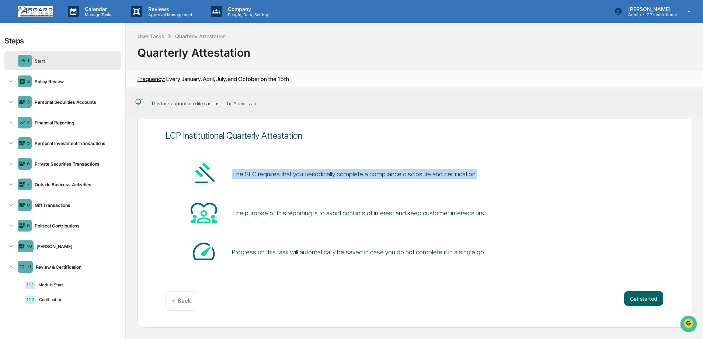
copy pre "The SEC requires that you periodically complete a compliance disclosure and cer…"
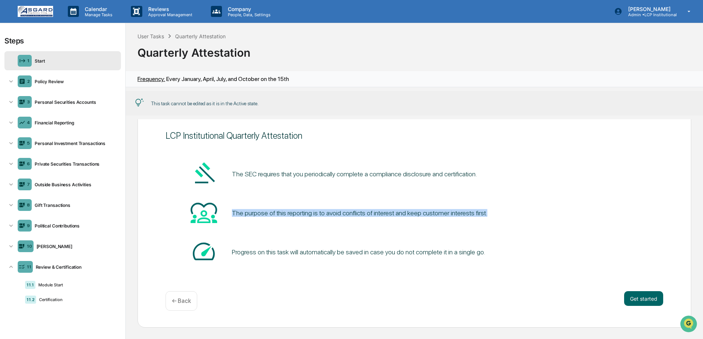
drag, startPoint x: 228, startPoint y: 213, endPoint x: 454, endPoint y: 218, distance: 226.2
click at [454, 218] on div "The purpose of this reporting is to avoid conflicts of interest and keep custom…" at bounding box center [413, 213] width 497 height 28
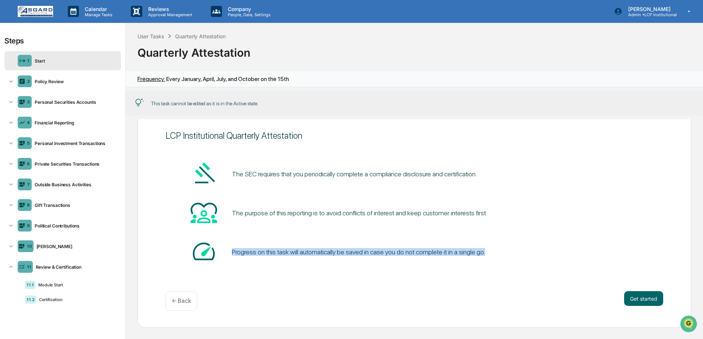
drag, startPoint x: 525, startPoint y: 252, endPoint x: 231, endPoint y: 254, distance: 294.3
click at [231, 254] on div "Progress on this task will automatically be saved in case you do not complete i…" at bounding box center [413, 252] width 497 height 28
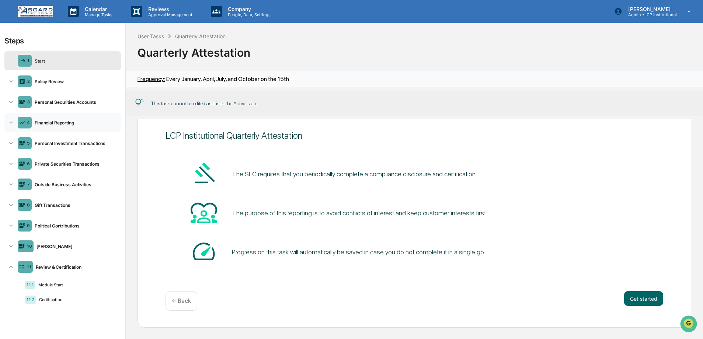
click at [56, 121] on div "Financial Reporting" at bounding box center [75, 123] width 86 height 6
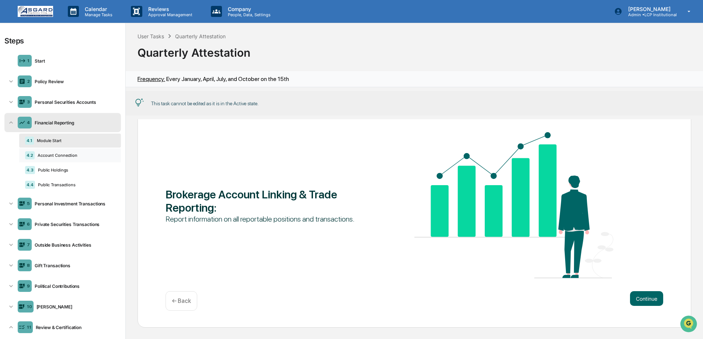
click at [50, 149] on div "4.2 Account Connection" at bounding box center [70, 155] width 102 height 14
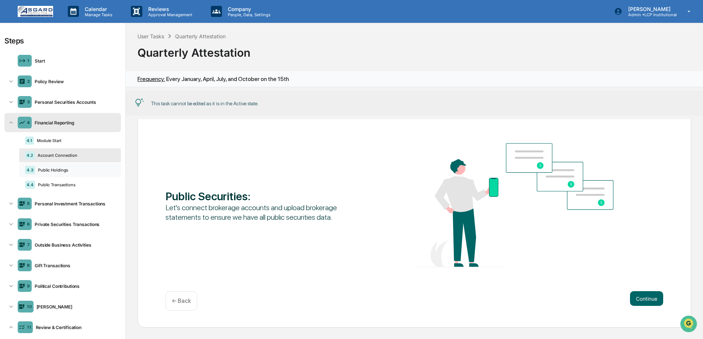
click at [47, 170] on div "Public Holdings" at bounding box center [75, 170] width 80 height 5
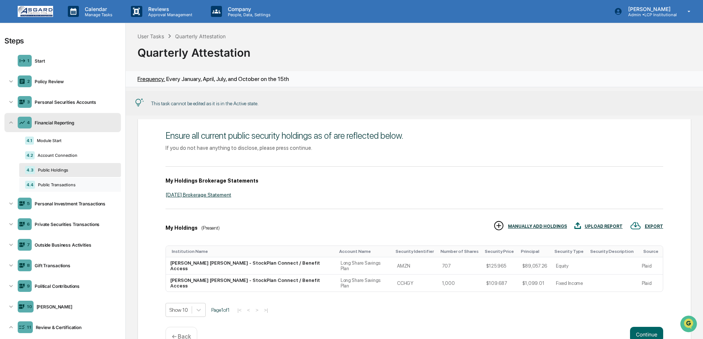
click at [46, 184] on div "Public Transactions" at bounding box center [75, 184] width 80 height 5
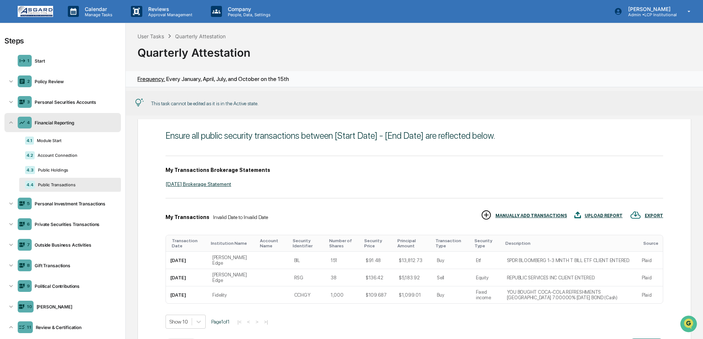
scroll to position [42, 0]
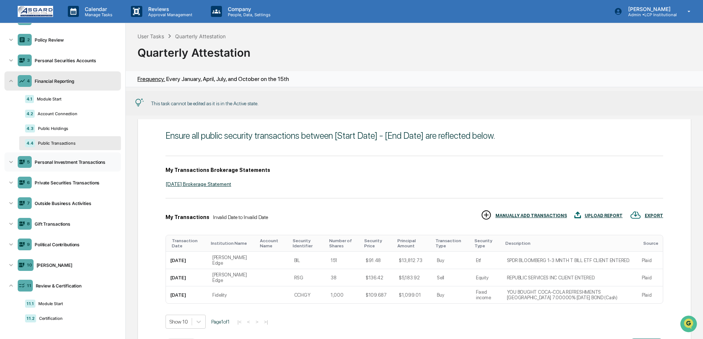
click at [58, 166] on div "5 Personal Investment Transactions" at bounding box center [62, 162] width 116 height 19
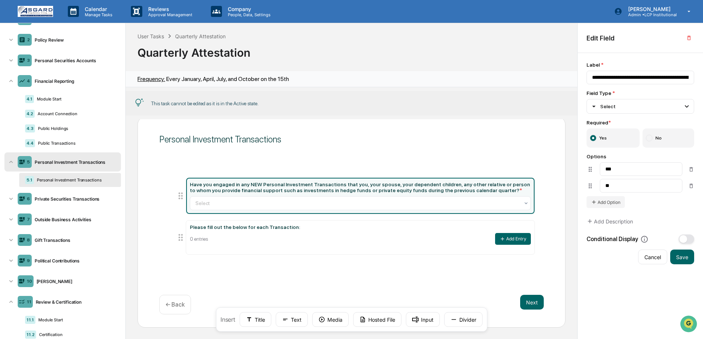
scroll to position [14, 0]
click at [55, 197] on div "Private Securities Transactions" at bounding box center [75, 199] width 86 height 6
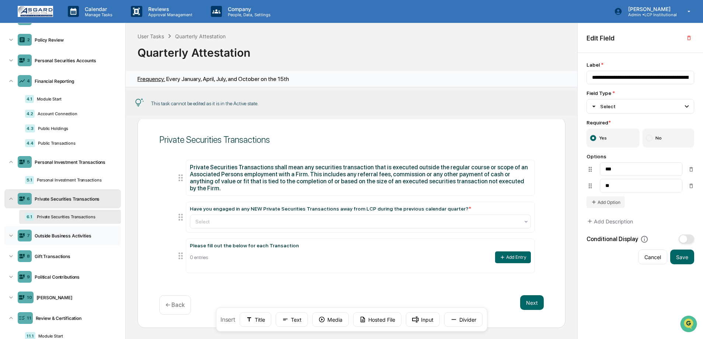
click at [53, 237] on div "Outside Business Activities" at bounding box center [75, 236] width 86 height 6
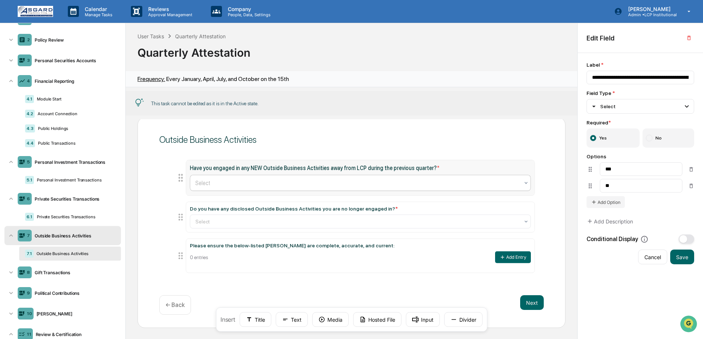
scroll to position [18, 0]
